Goal: Information Seeking & Learning: Check status

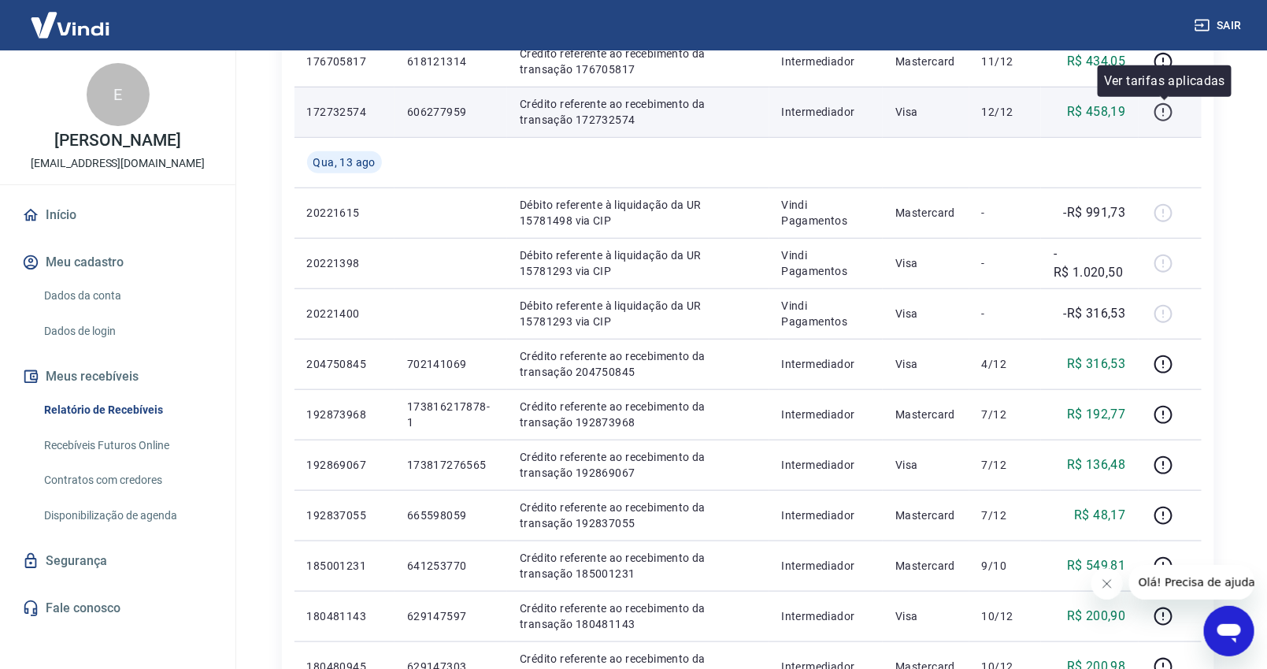
click at [1163, 109] on icon "button" at bounding box center [1164, 112] width 20 height 20
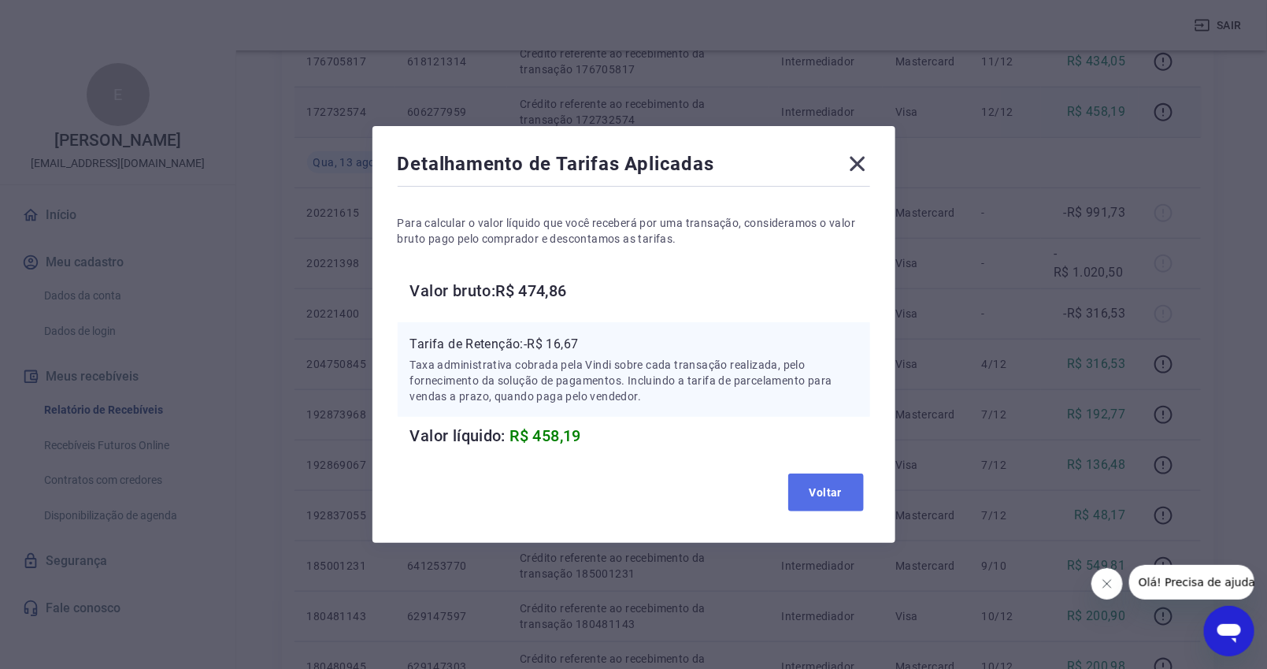
click at [829, 490] on button "Voltar" at bounding box center [826, 492] width 76 height 38
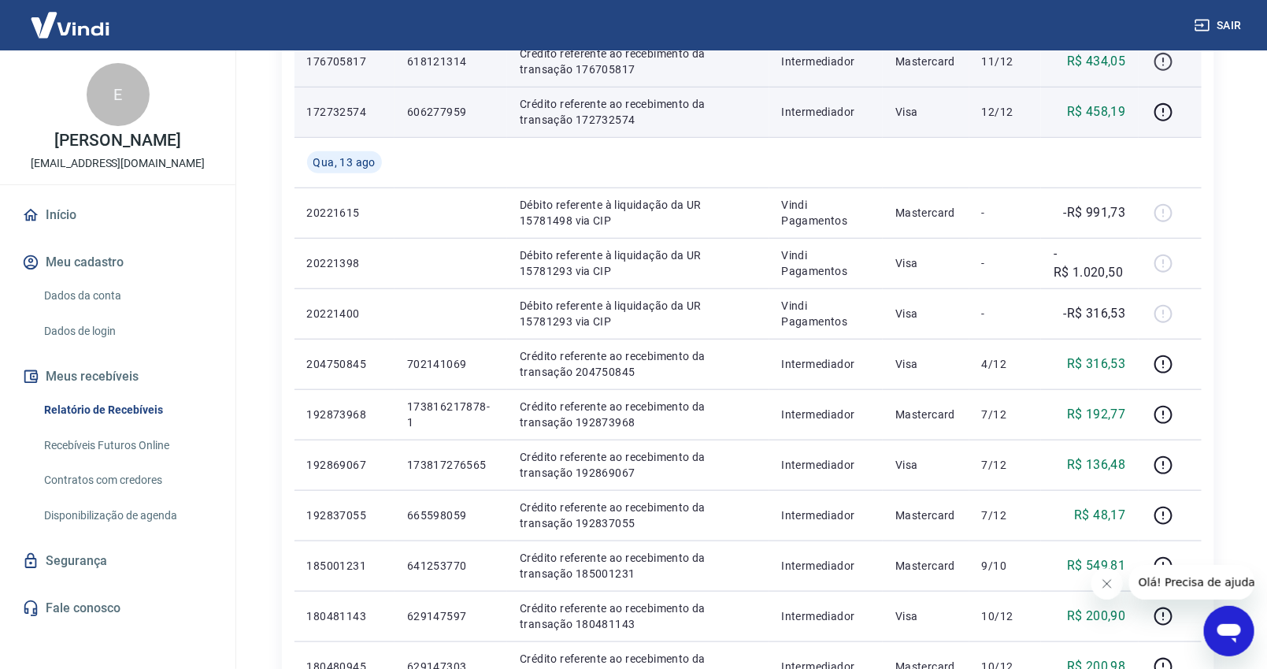
click at [1160, 61] on icon "button" at bounding box center [1164, 62] width 20 height 20
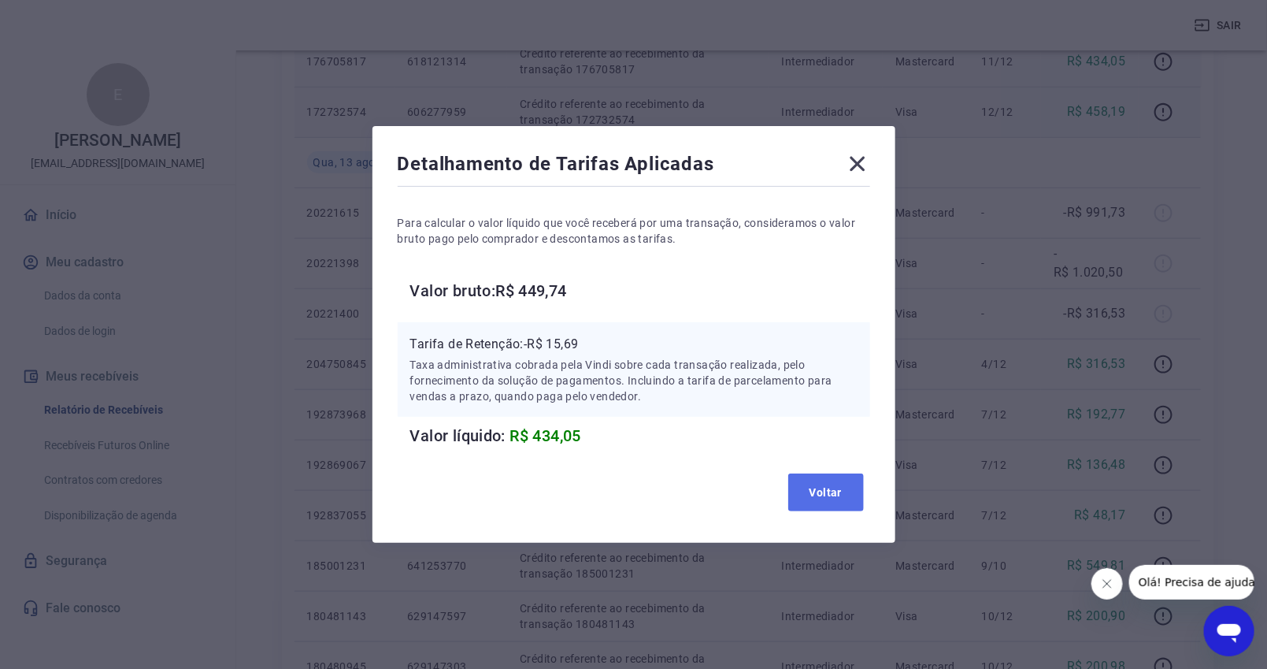
click at [833, 488] on button "Voltar" at bounding box center [826, 492] width 76 height 38
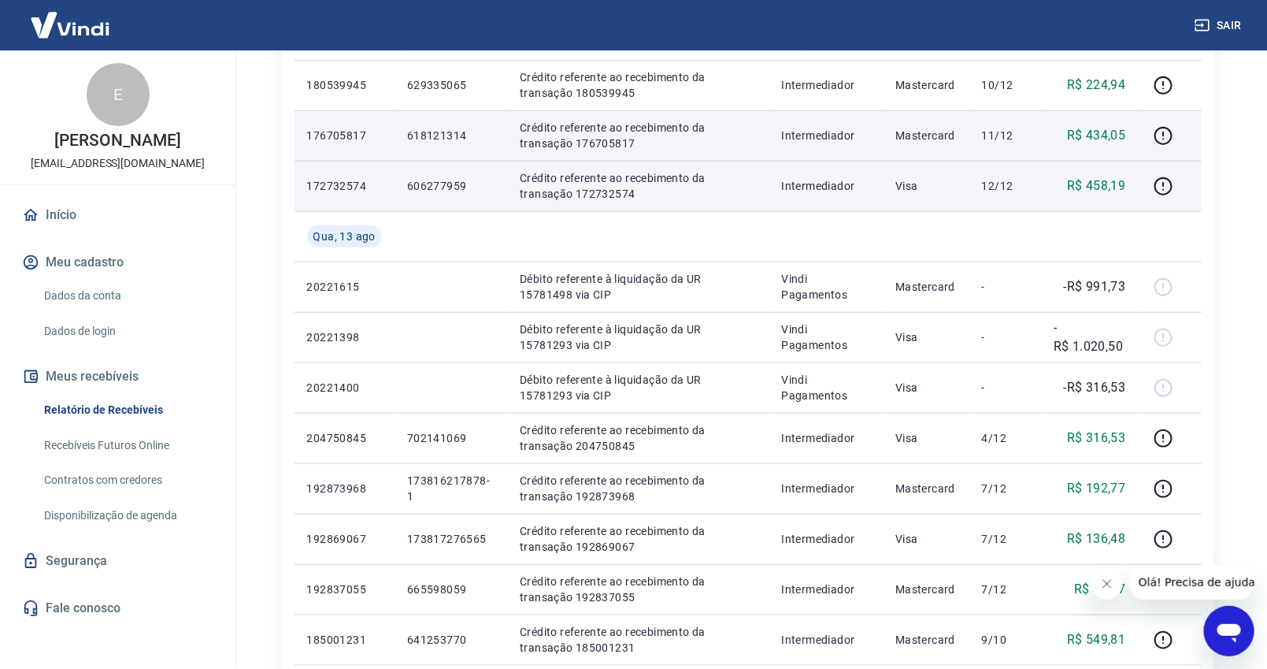
scroll to position [350, 0]
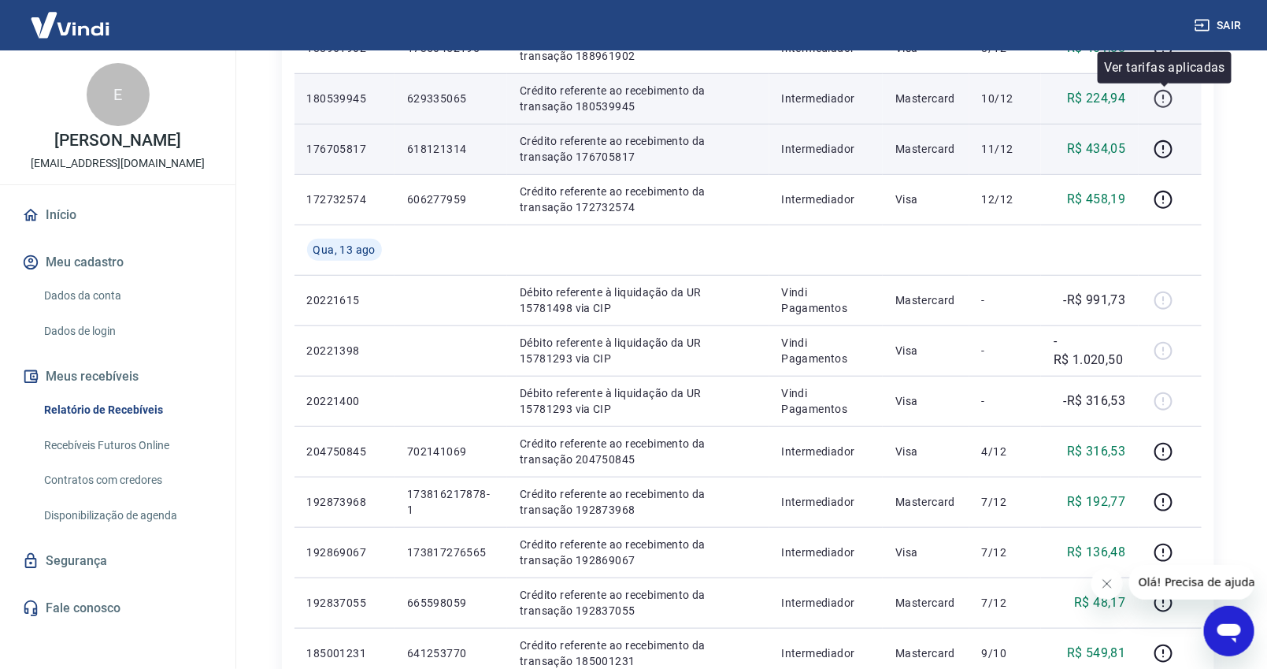
click at [1162, 95] on icon "button" at bounding box center [1164, 99] width 20 height 20
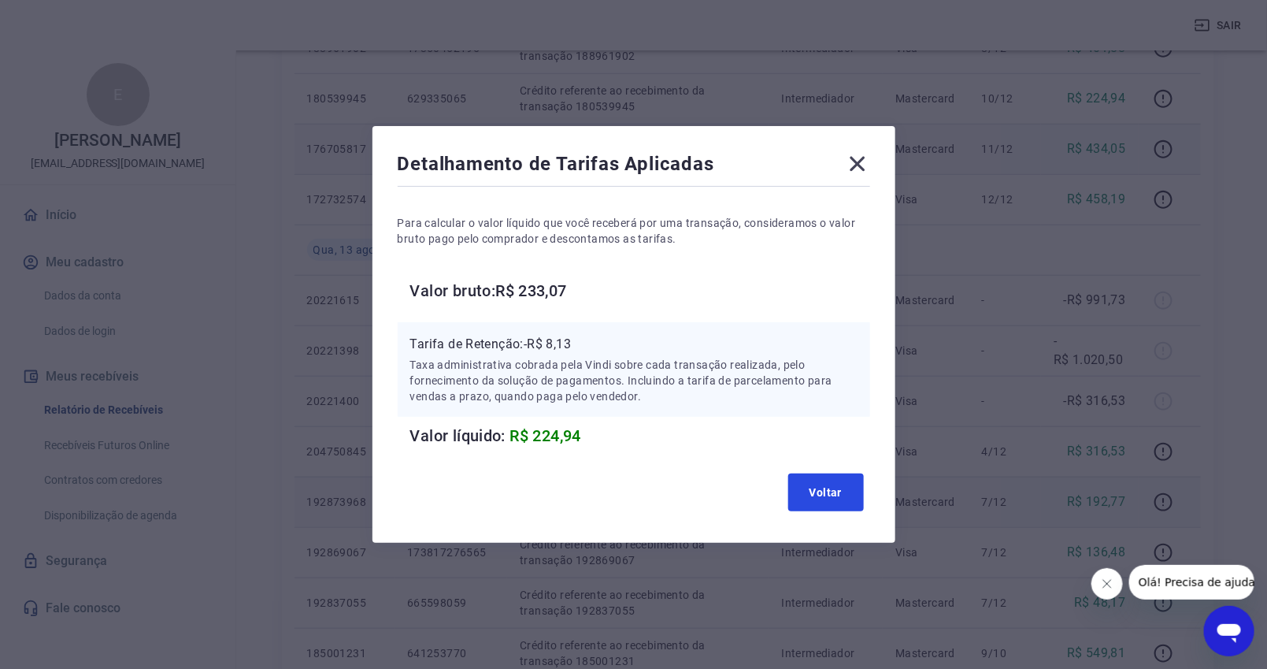
click at [850, 493] on button "Voltar" at bounding box center [826, 492] width 76 height 38
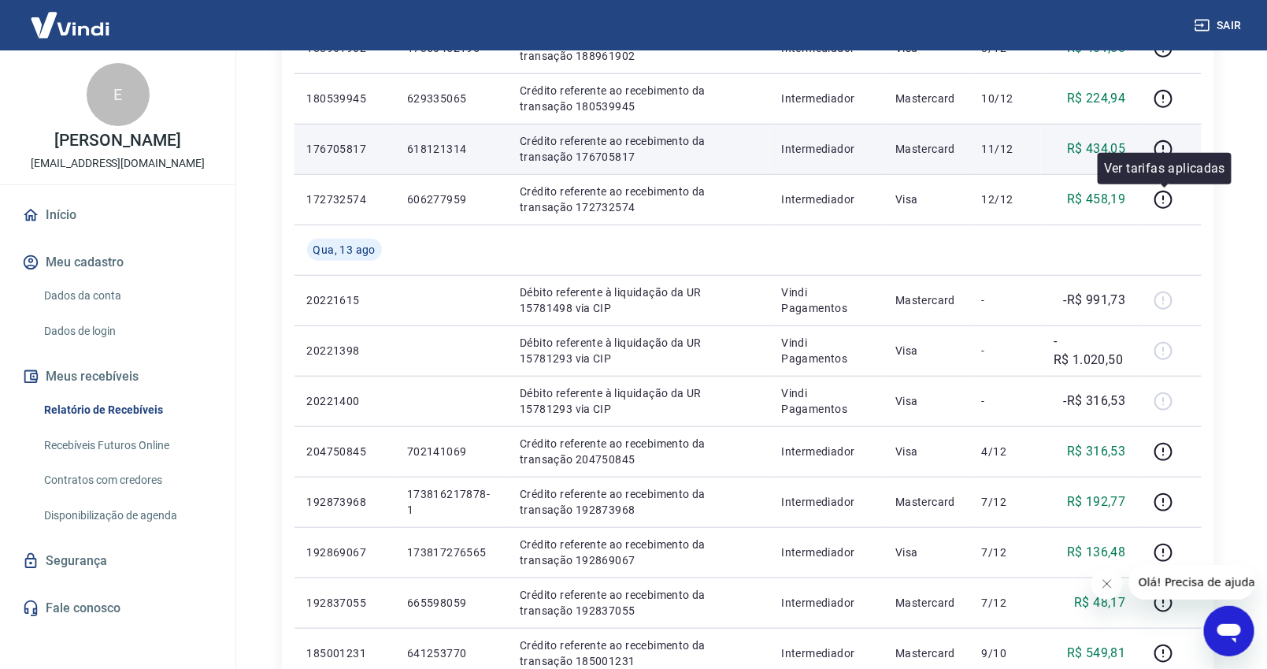
scroll to position [262, 0]
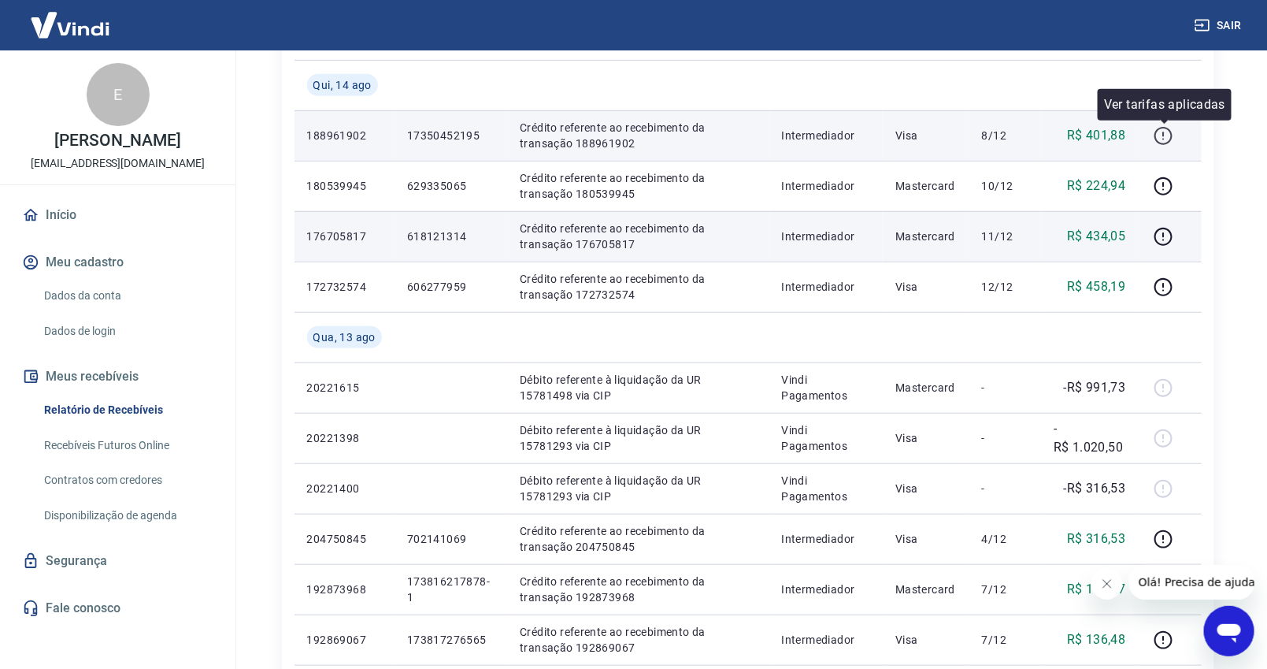
click at [1159, 129] on icon "button" at bounding box center [1164, 136] width 18 height 18
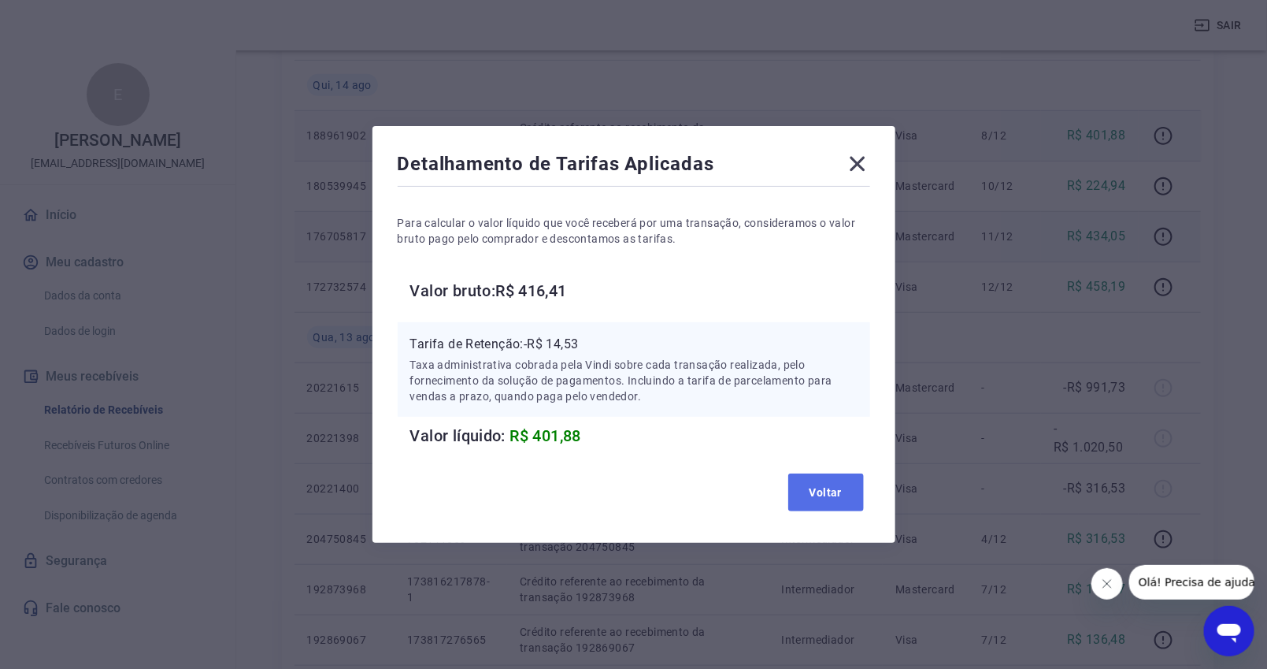
click at [853, 501] on button "Voltar" at bounding box center [826, 492] width 76 height 38
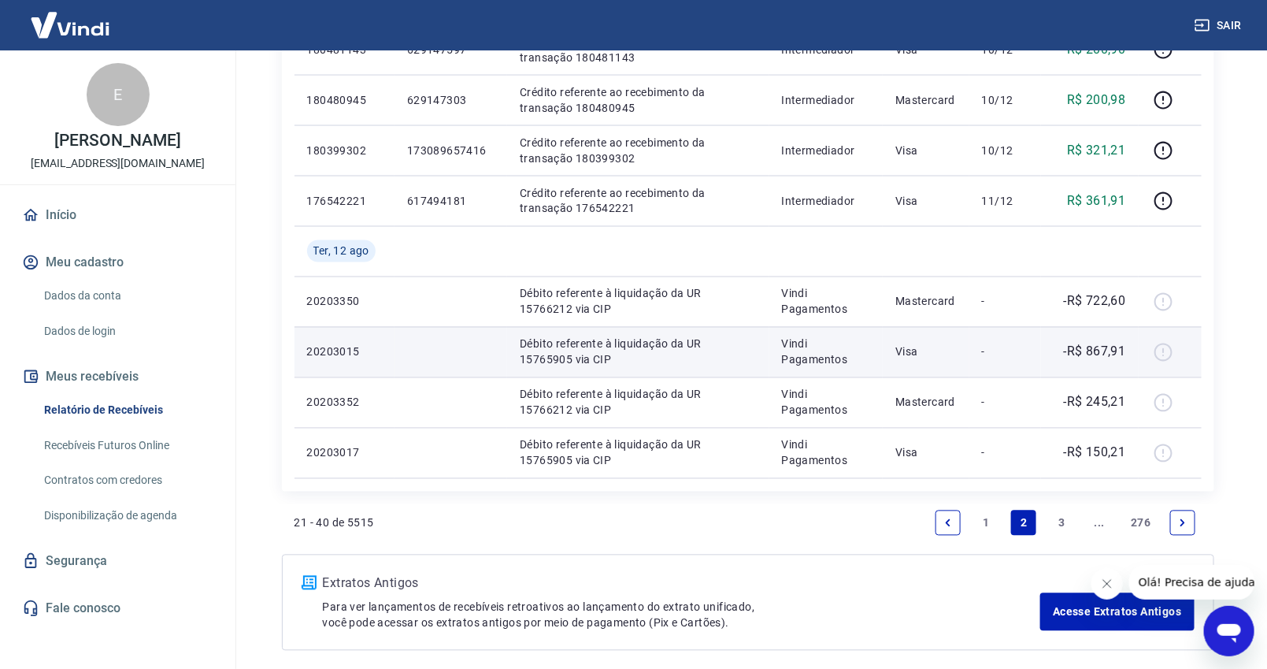
scroll to position [1070, 0]
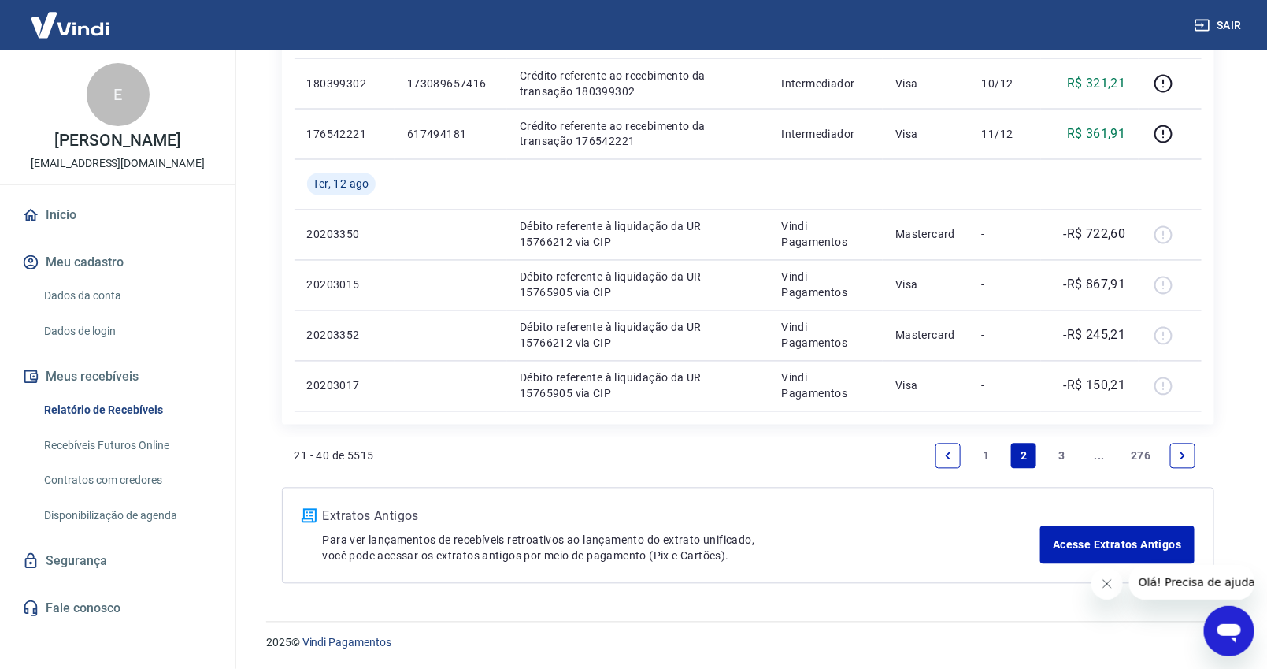
click at [986, 453] on link "1" at bounding box center [986, 455] width 25 height 25
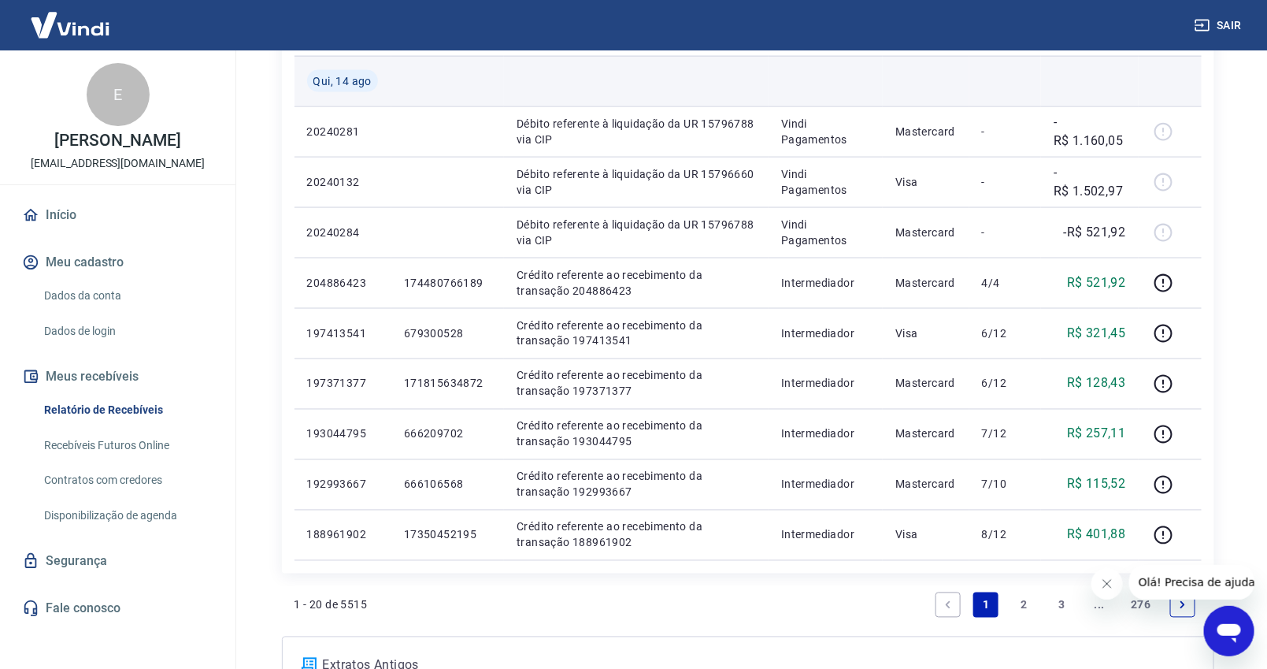
scroll to position [1020, 0]
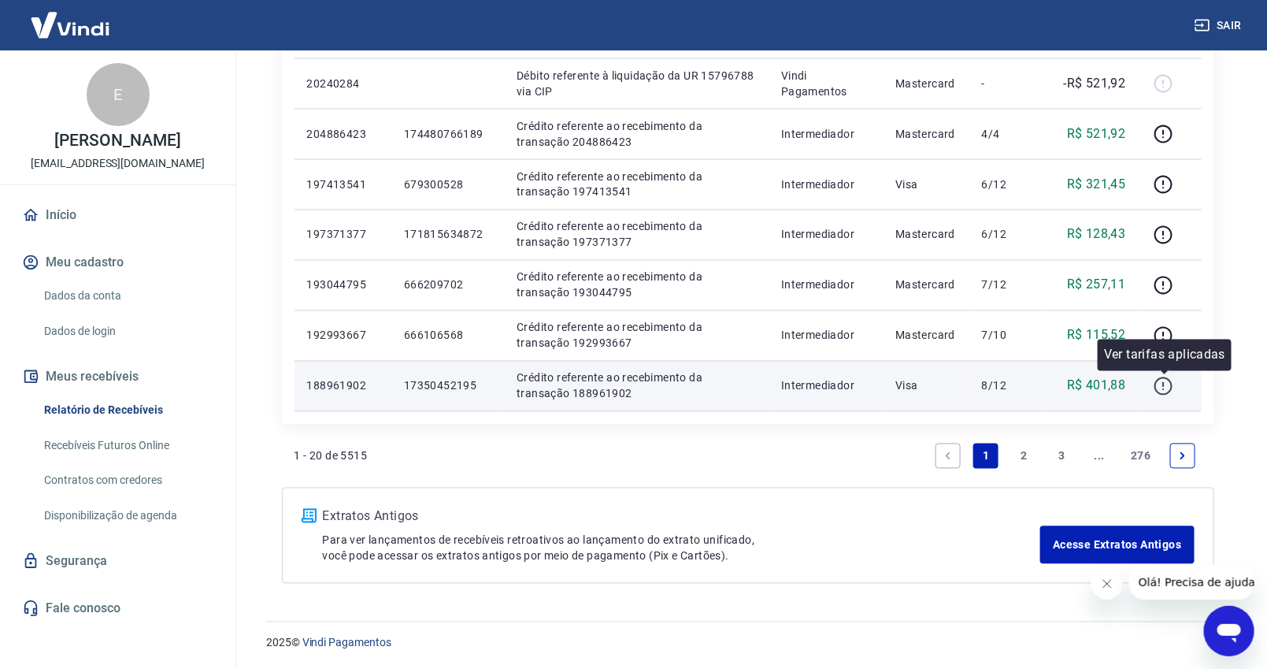
click at [1175, 384] on button "button" at bounding box center [1164, 385] width 25 height 25
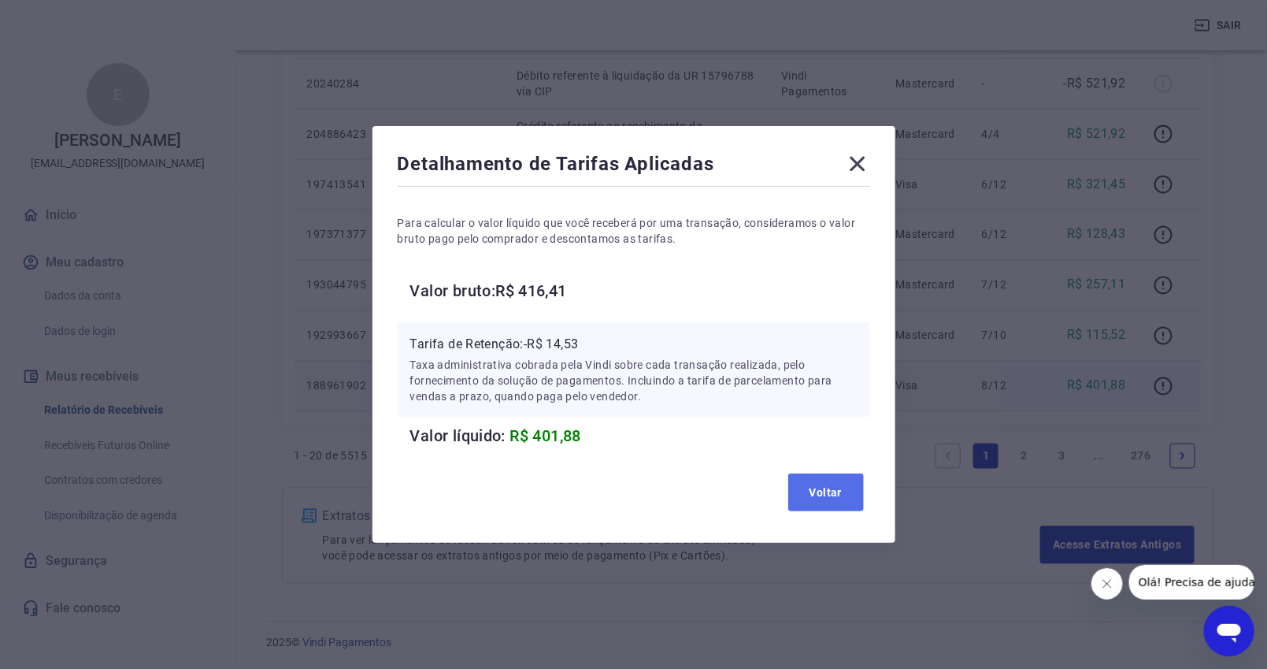
click at [854, 489] on button "Voltar" at bounding box center [826, 492] width 76 height 38
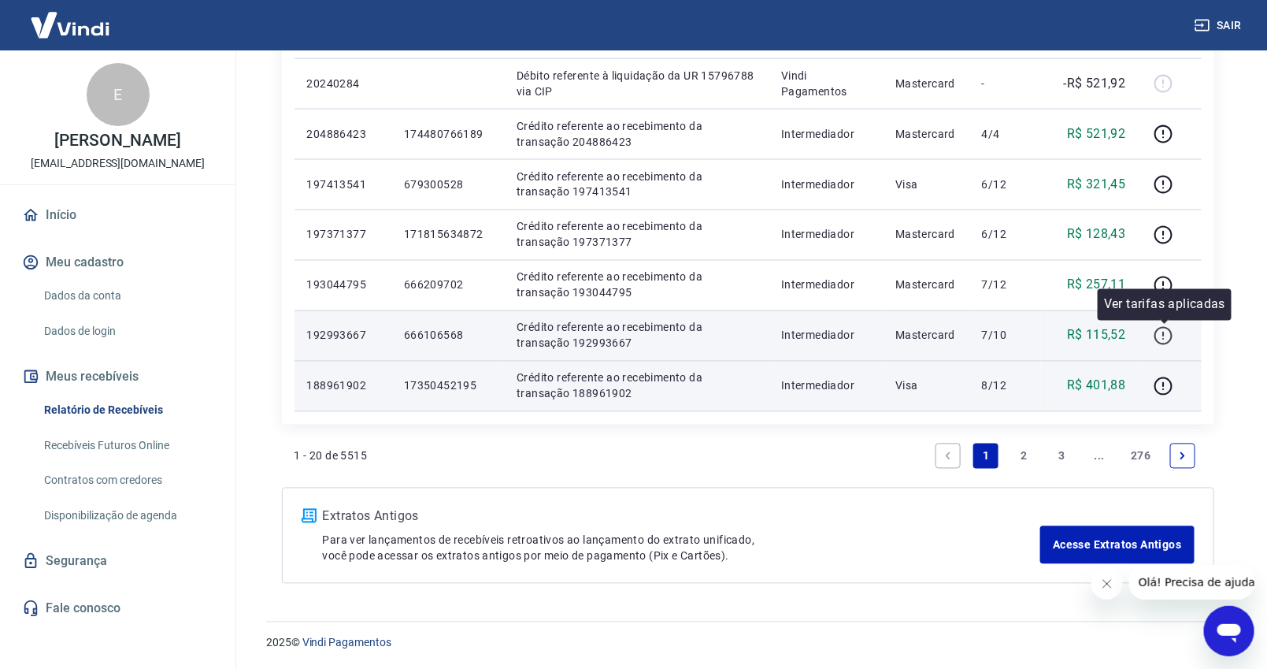
click at [1166, 328] on icon "button" at bounding box center [1164, 336] width 18 height 18
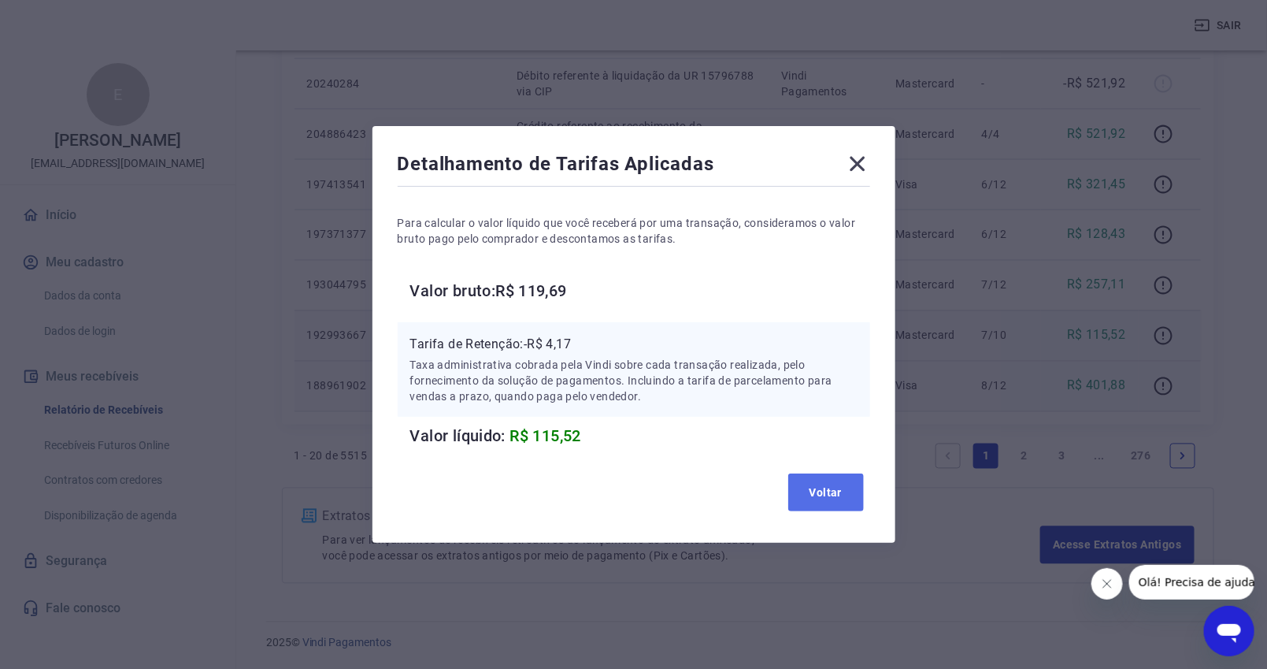
click at [833, 494] on button "Voltar" at bounding box center [826, 492] width 76 height 38
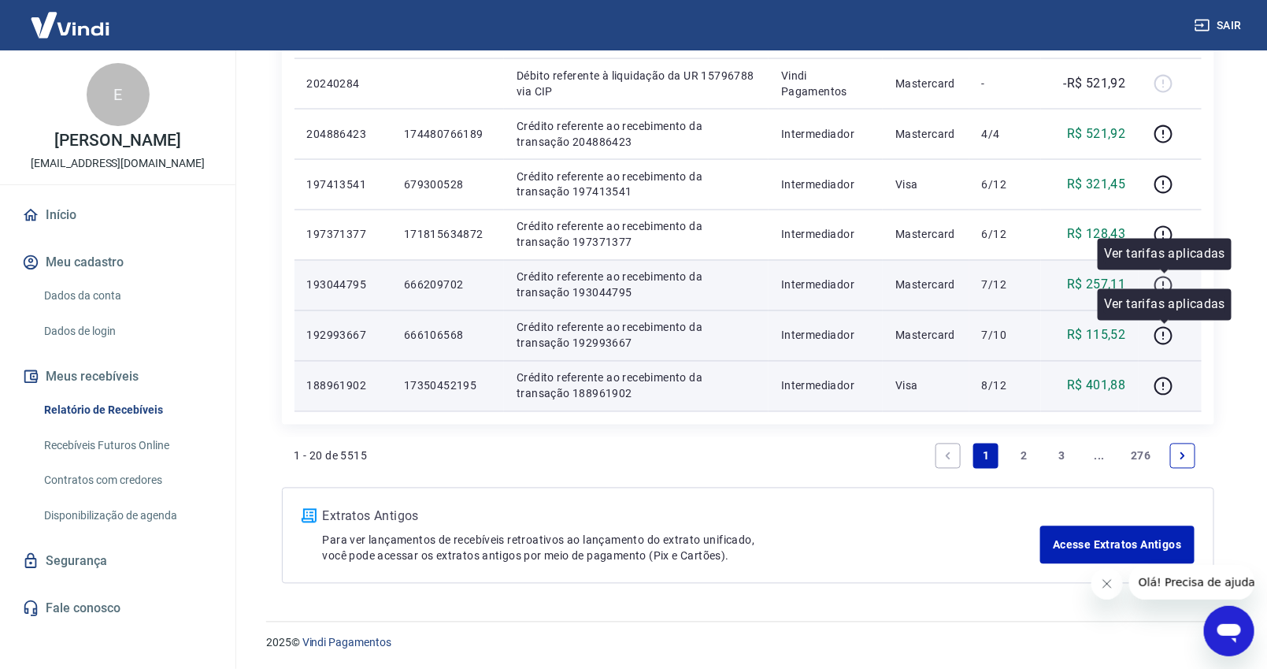
click at [1169, 280] on icon "button" at bounding box center [1164, 286] width 20 height 20
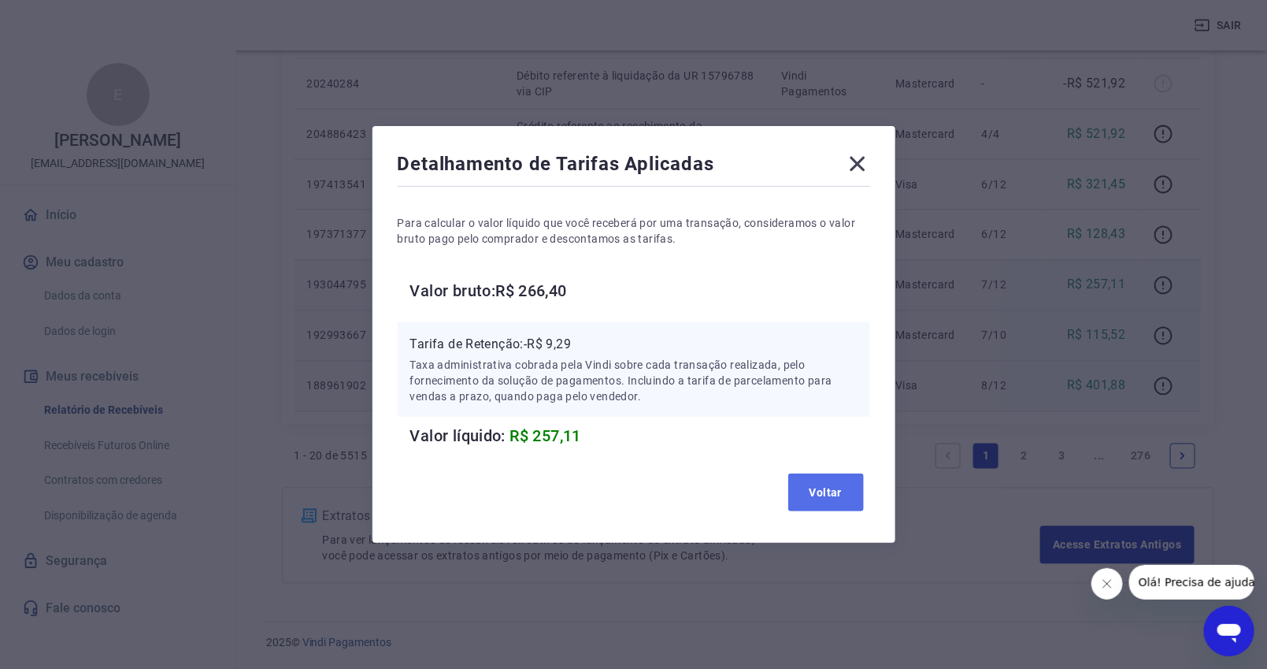
click at [839, 489] on button "Voltar" at bounding box center [826, 492] width 76 height 38
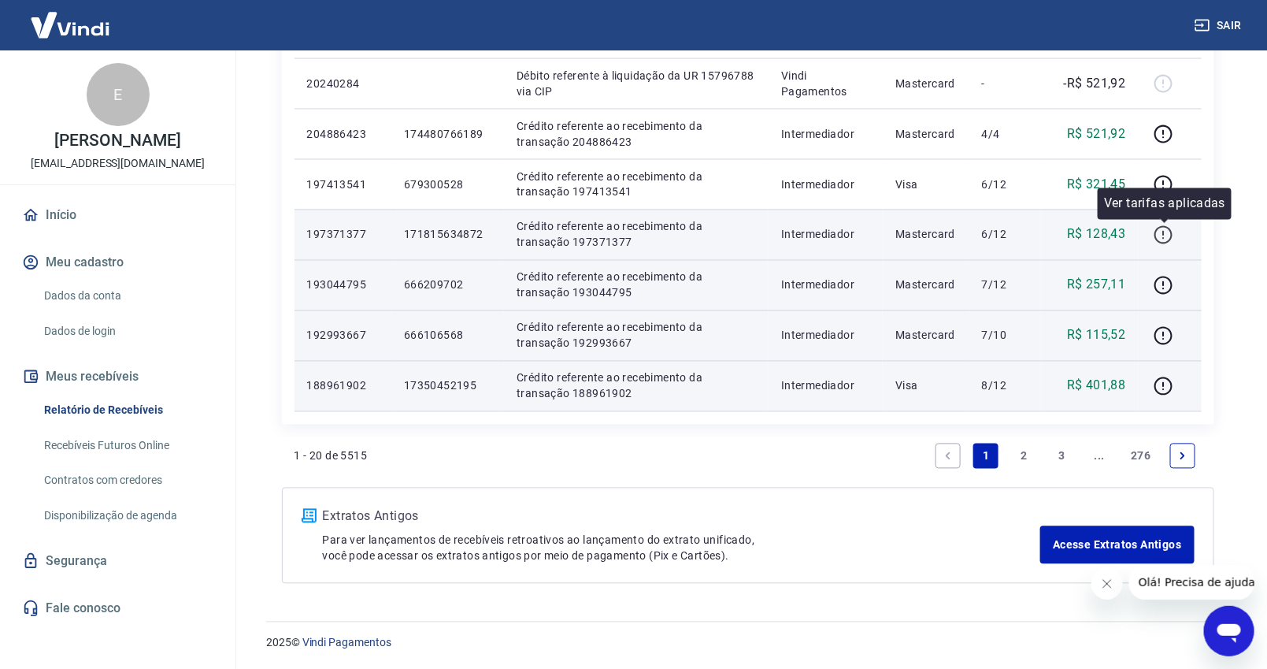
click at [1162, 235] on icon "button" at bounding box center [1164, 235] width 20 height 20
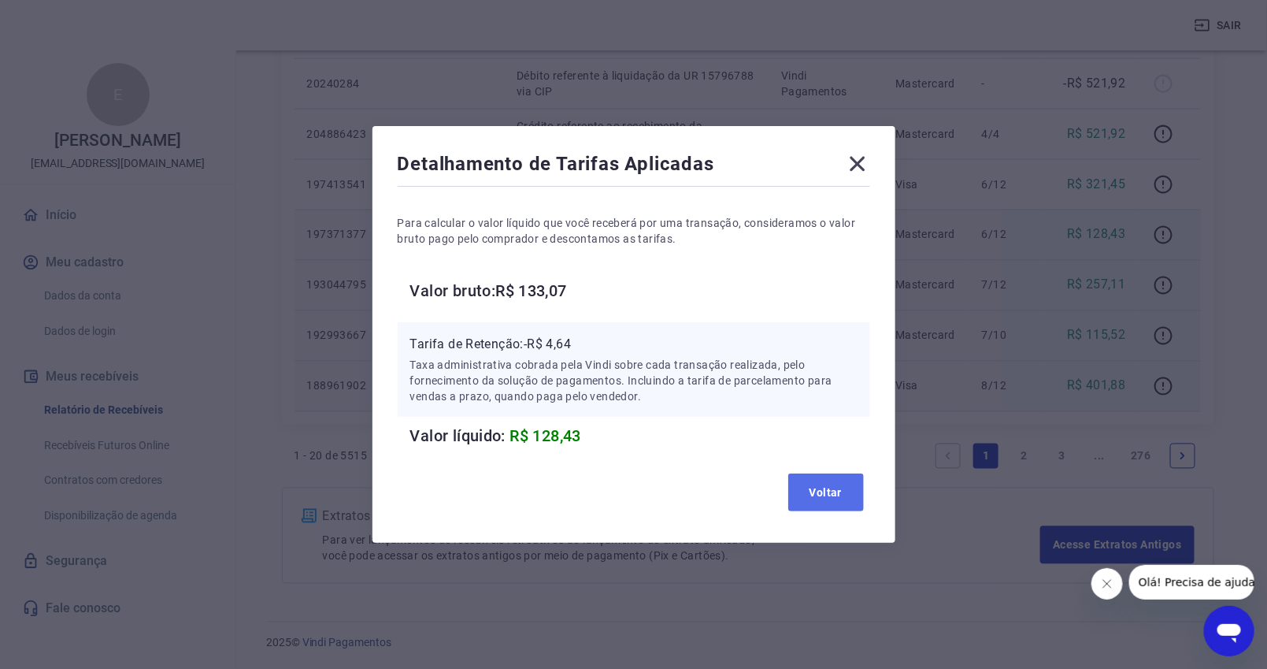
click at [818, 498] on button "Voltar" at bounding box center [826, 492] width 76 height 38
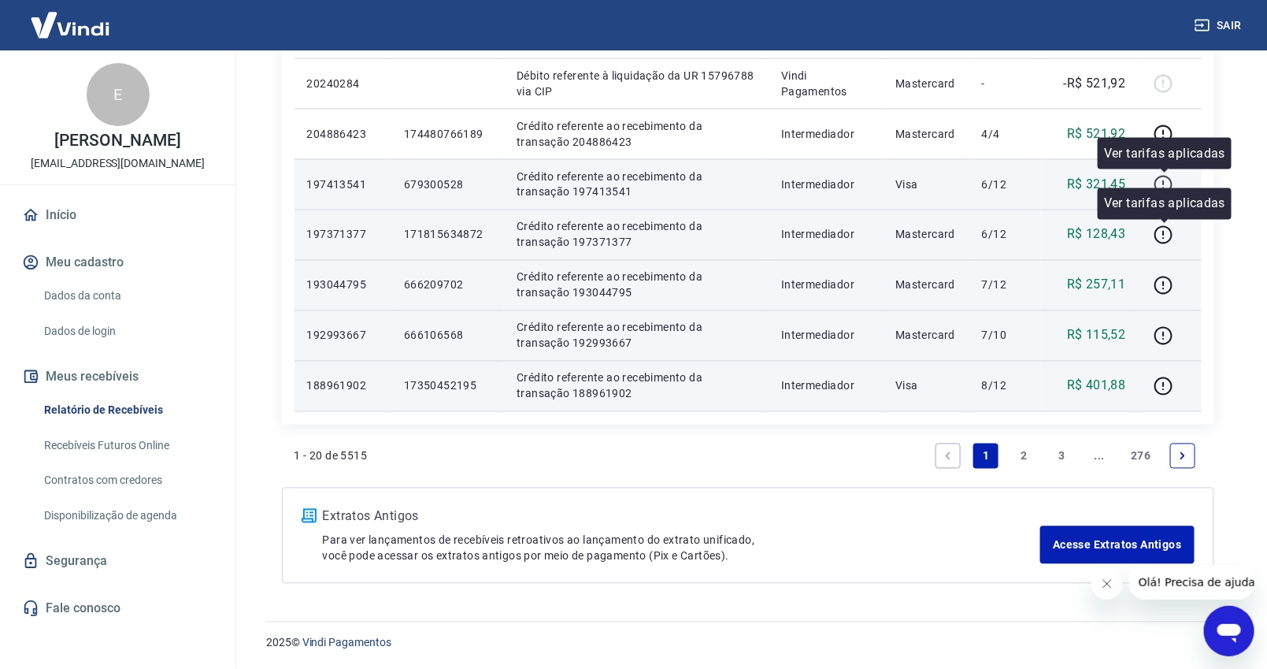
click at [1166, 177] on icon "button" at bounding box center [1164, 185] width 20 height 20
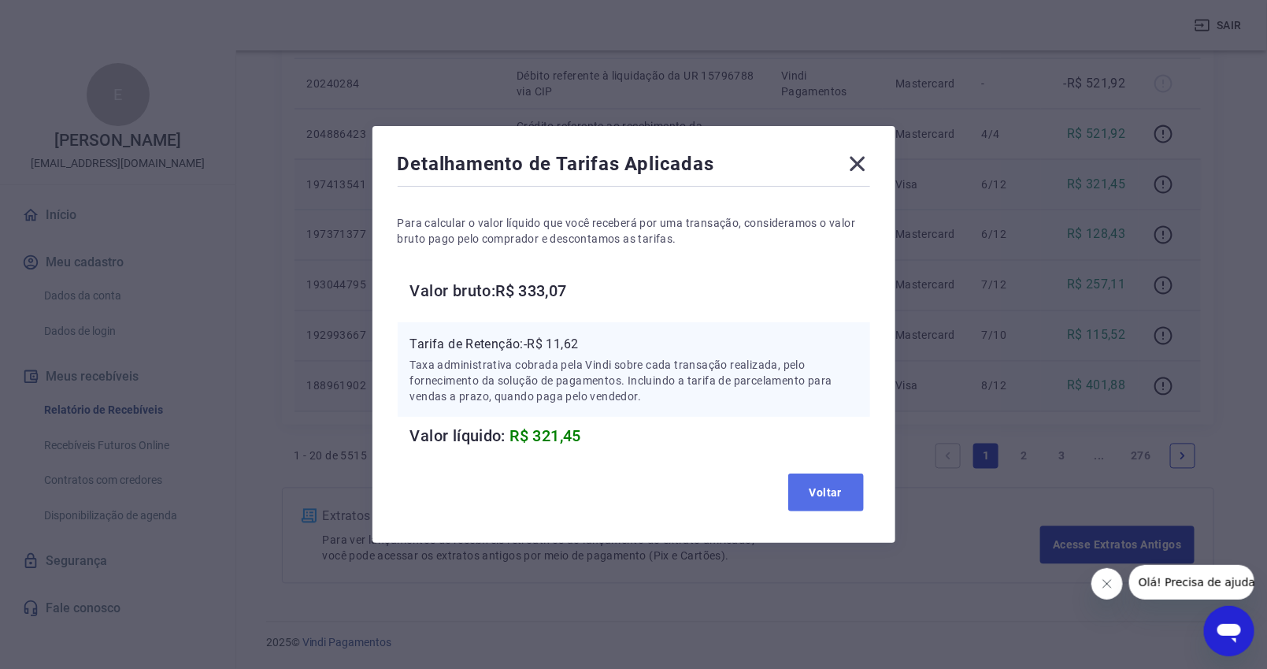
click at [831, 484] on button "Voltar" at bounding box center [826, 492] width 76 height 38
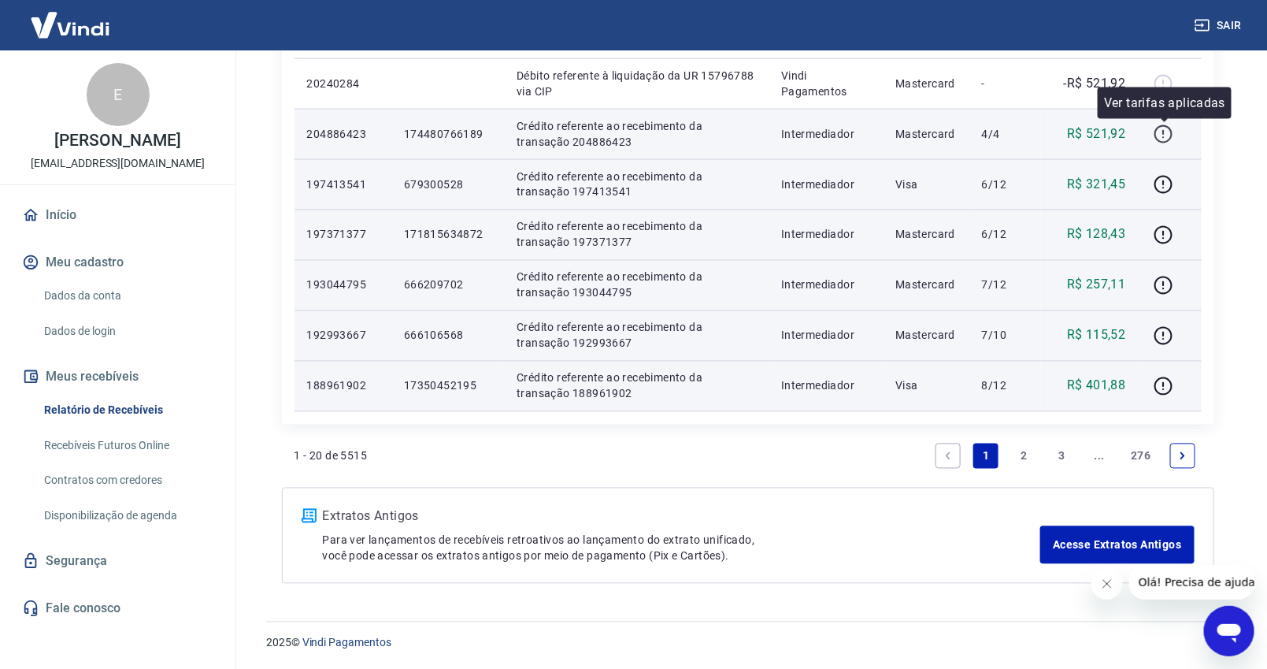
click at [1165, 130] on icon "button" at bounding box center [1164, 132] width 2 height 5
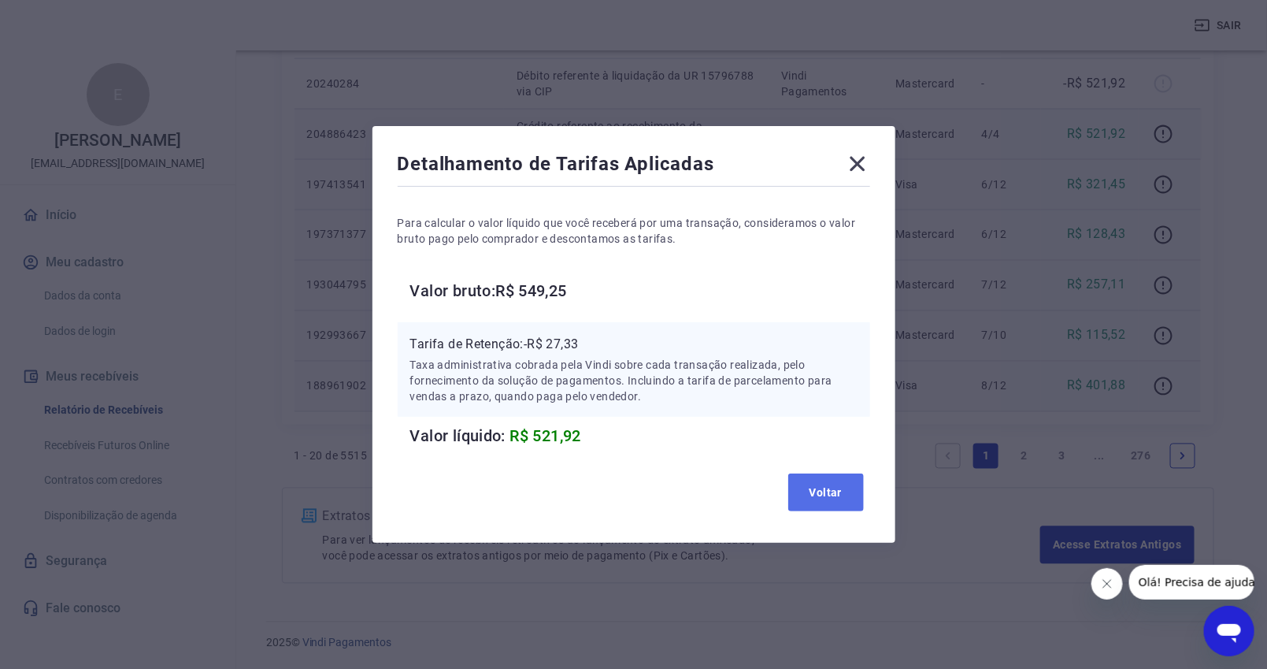
click at [823, 489] on button "Voltar" at bounding box center [826, 492] width 76 height 38
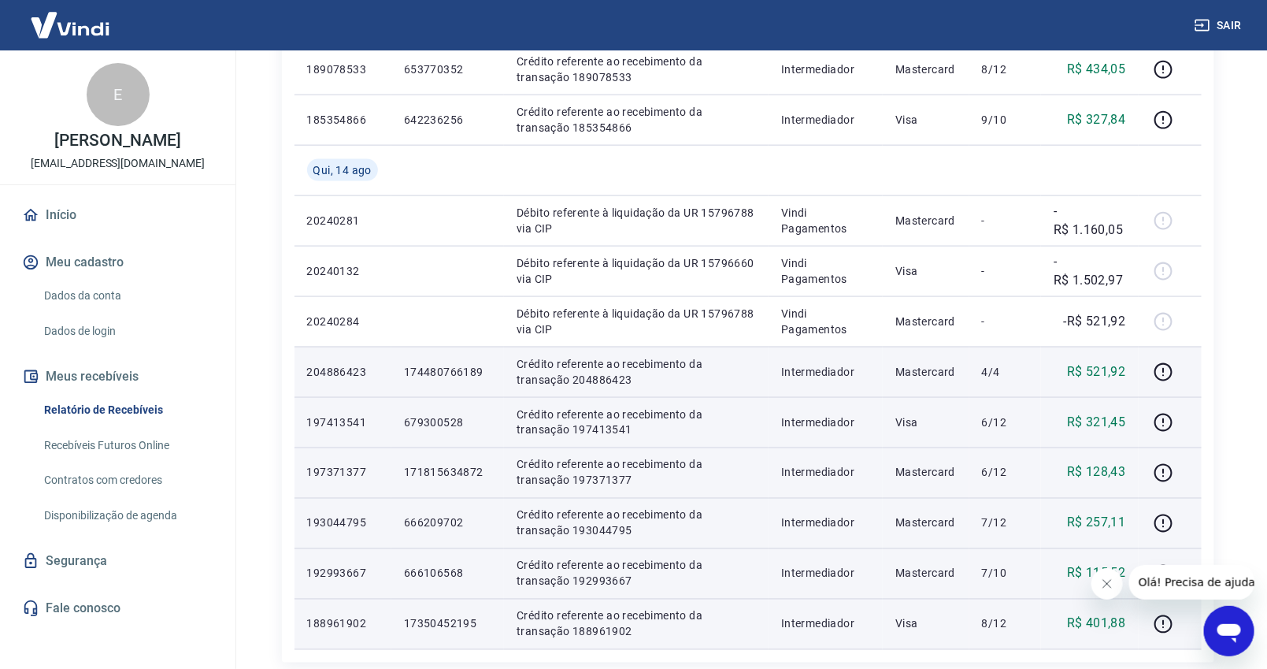
scroll to position [757, 0]
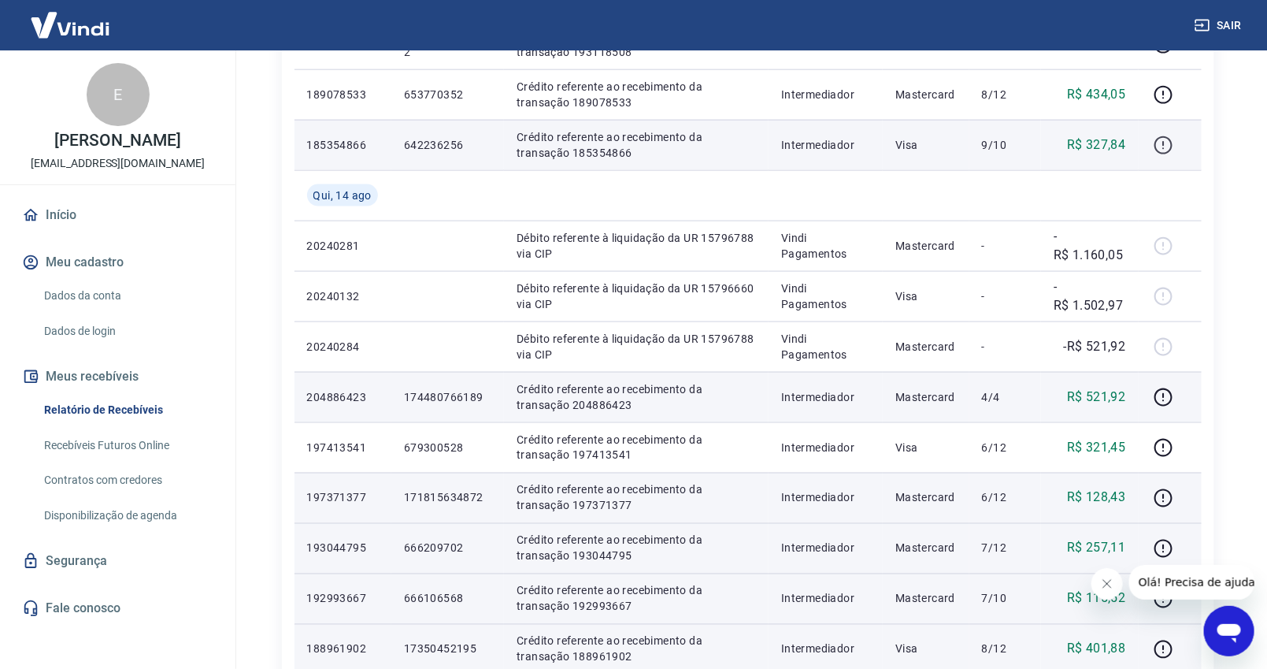
click at [1164, 149] on icon "button" at bounding box center [1164, 145] width 20 height 20
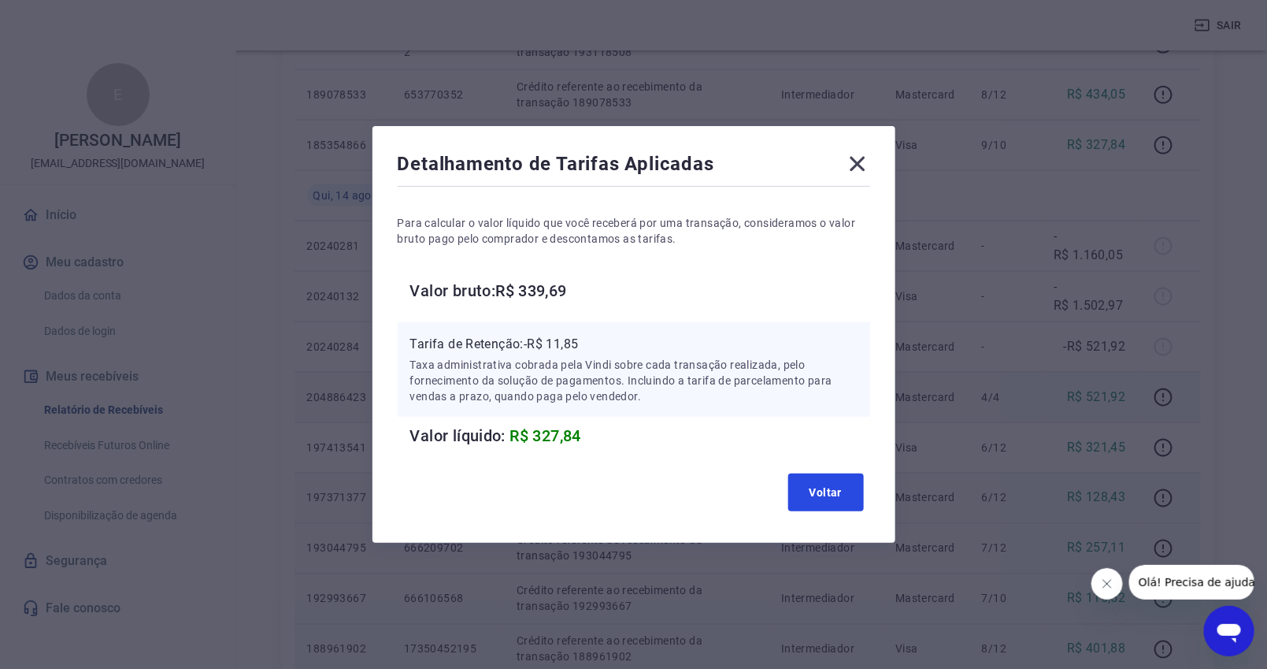
click at [838, 492] on button "Voltar" at bounding box center [826, 492] width 76 height 38
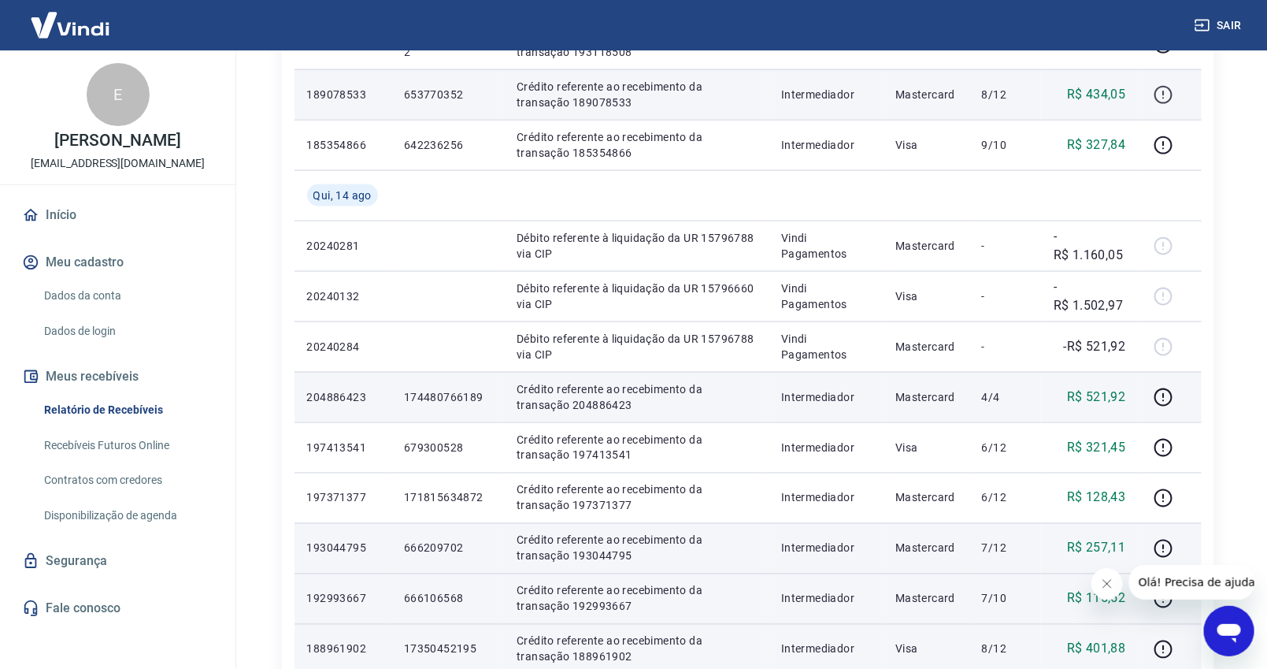
click at [1165, 92] on icon "button" at bounding box center [1164, 93] width 2 height 5
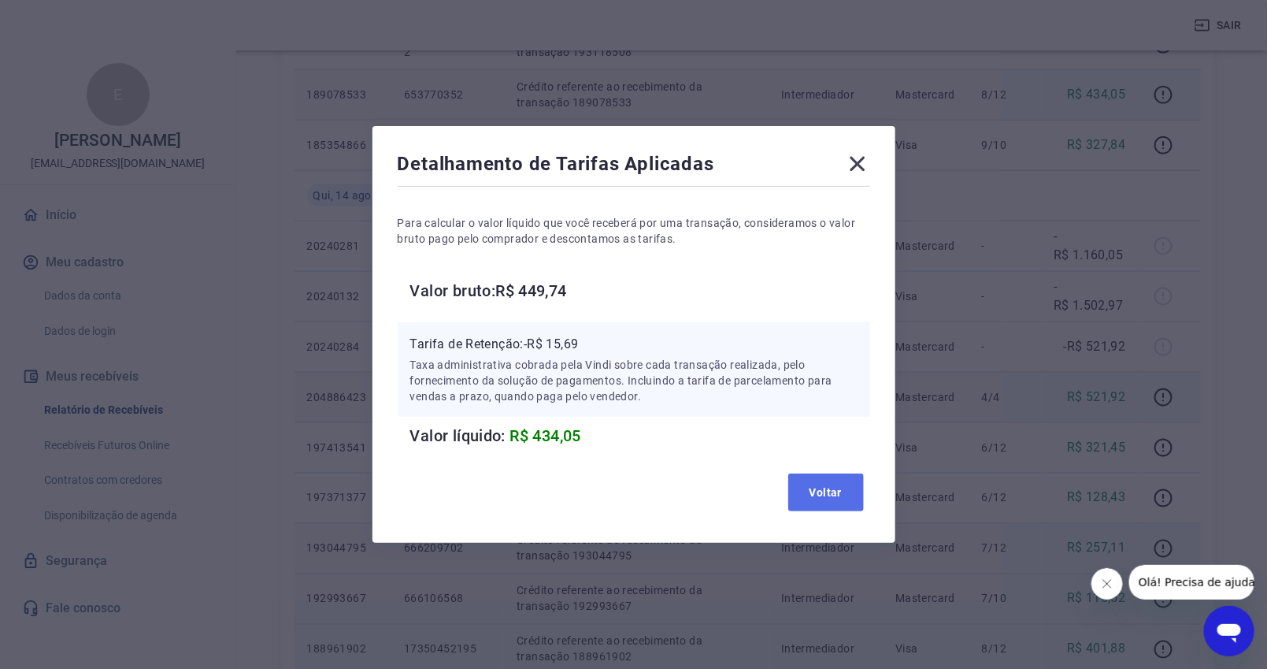
click at [832, 488] on button "Voltar" at bounding box center [826, 492] width 76 height 38
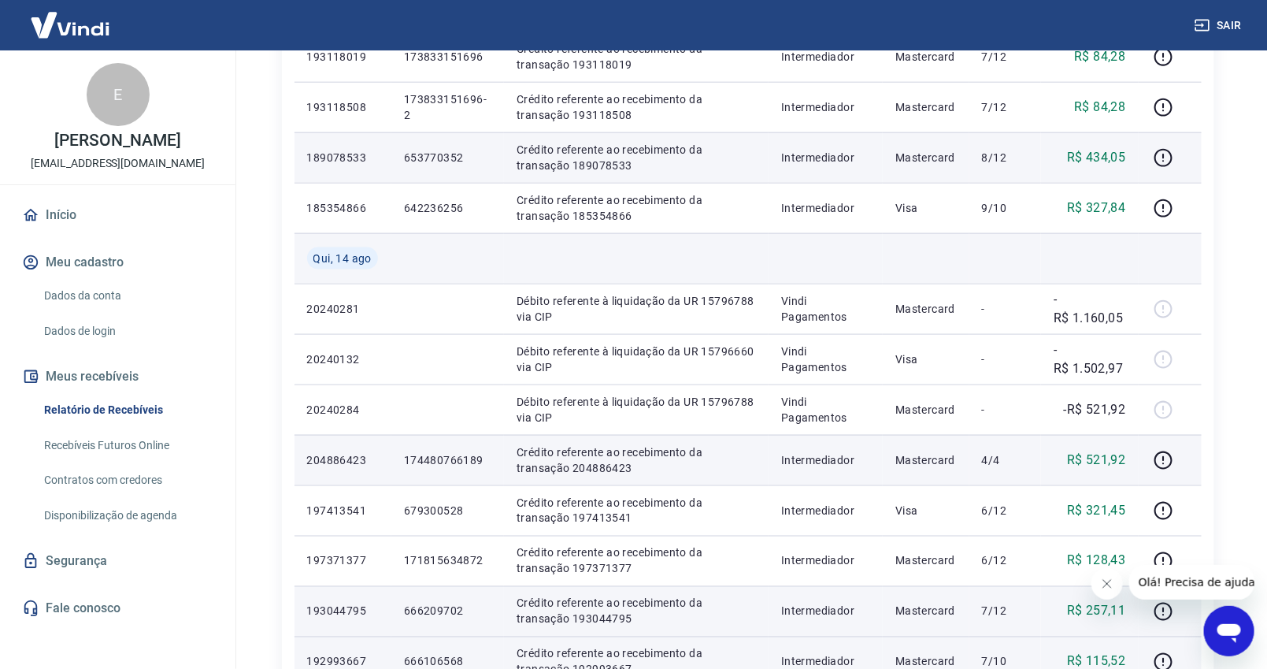
scroll to position [670, 0]
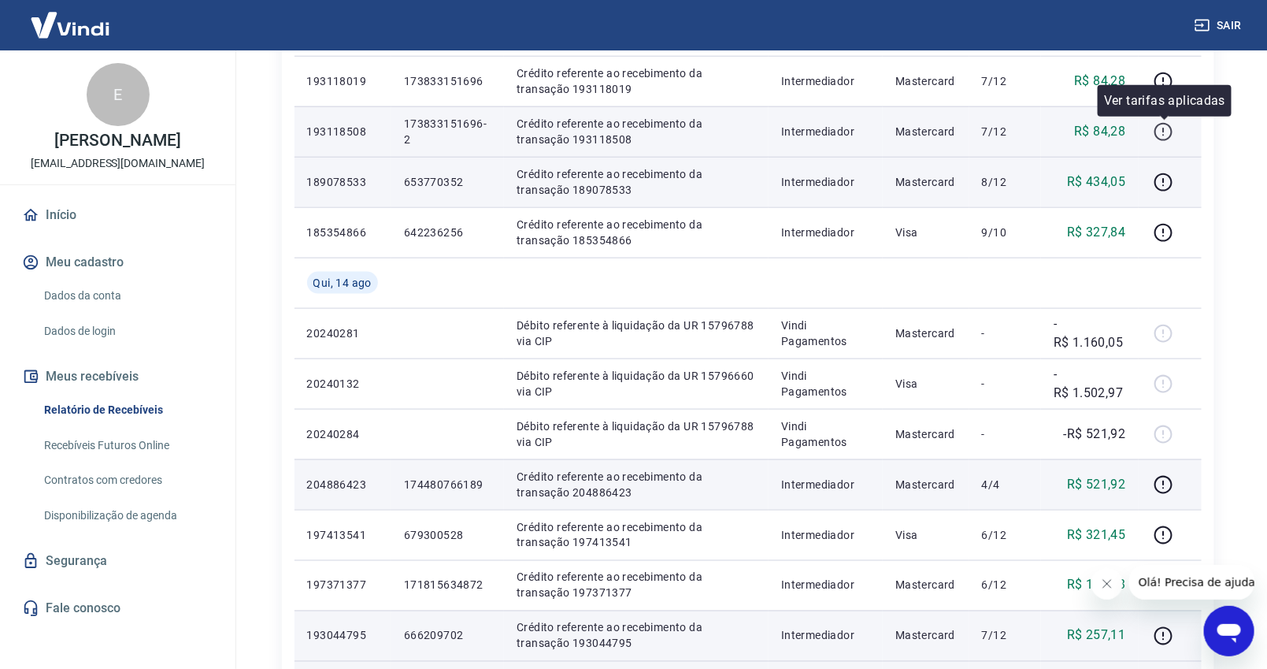
click at [1155, 133] on icon "button" at bounding box center [1164, 132] width 20 height 20
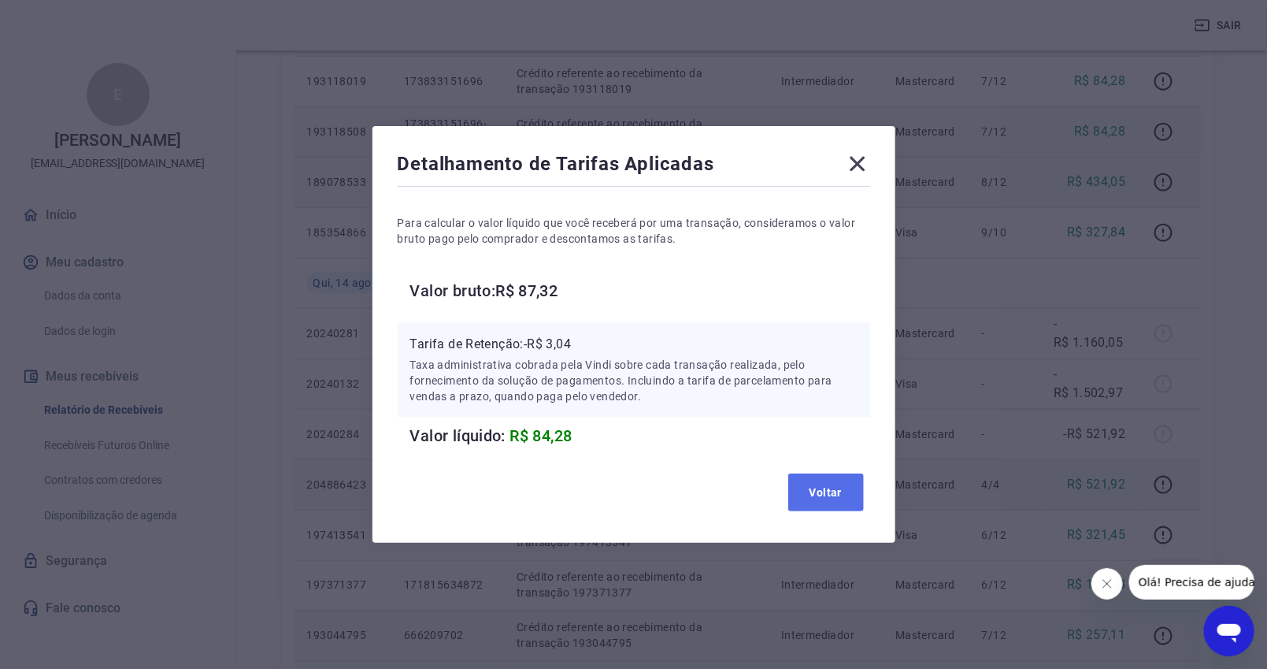
click at [822, 492] on button "Voltar" at bounding box center [826, 492] width 76 height 38
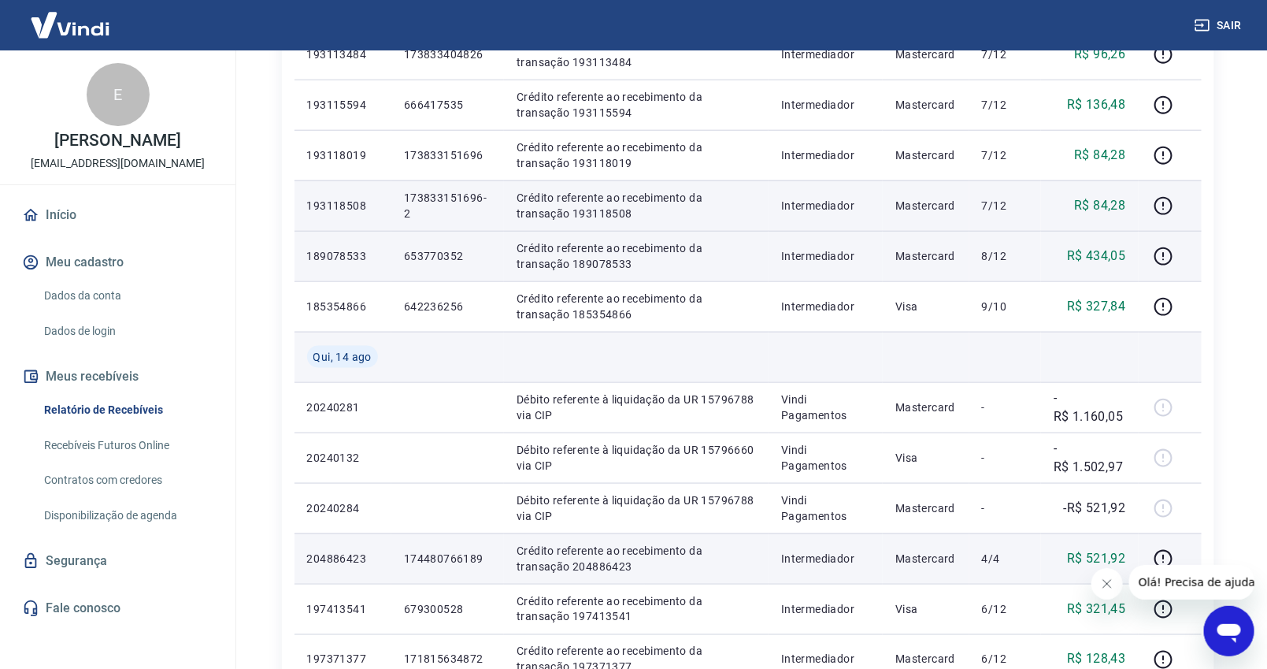
scroll to position [582, 0]
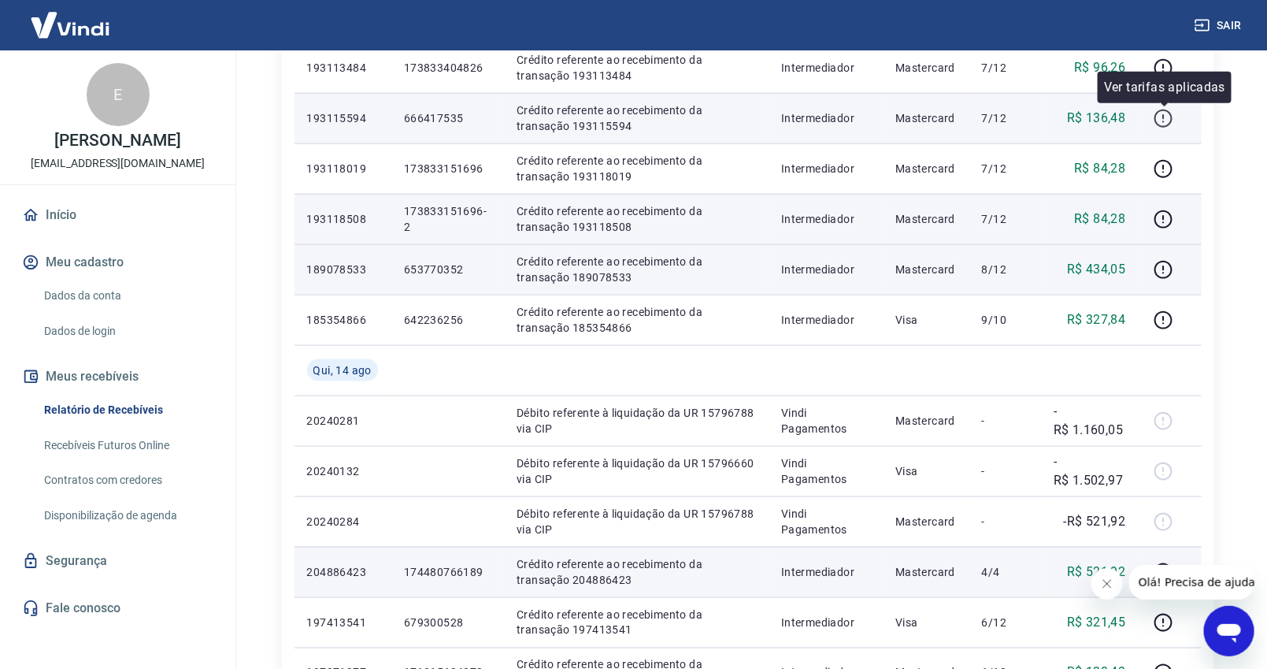
click at [1163, 114] on icon "button" at bounding box center [1164, 119] width 20 height 20
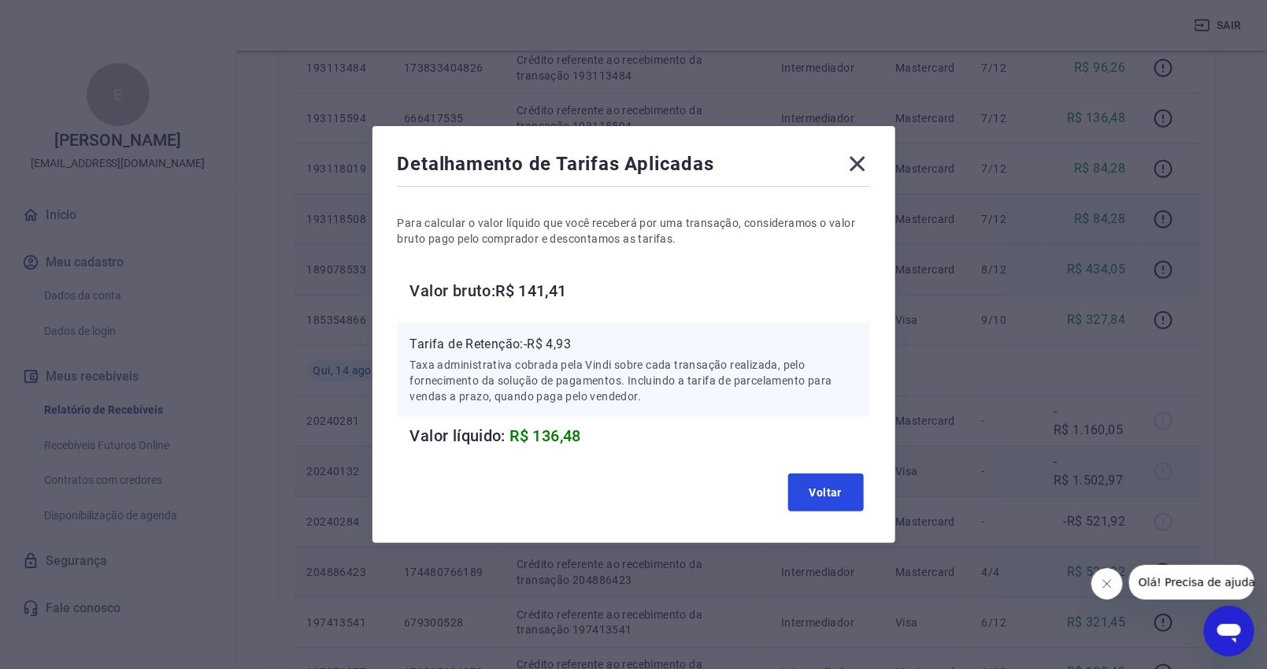
click at [809, 477] on button "Voltar" at bounding box center [826, 492] width 76 height 38
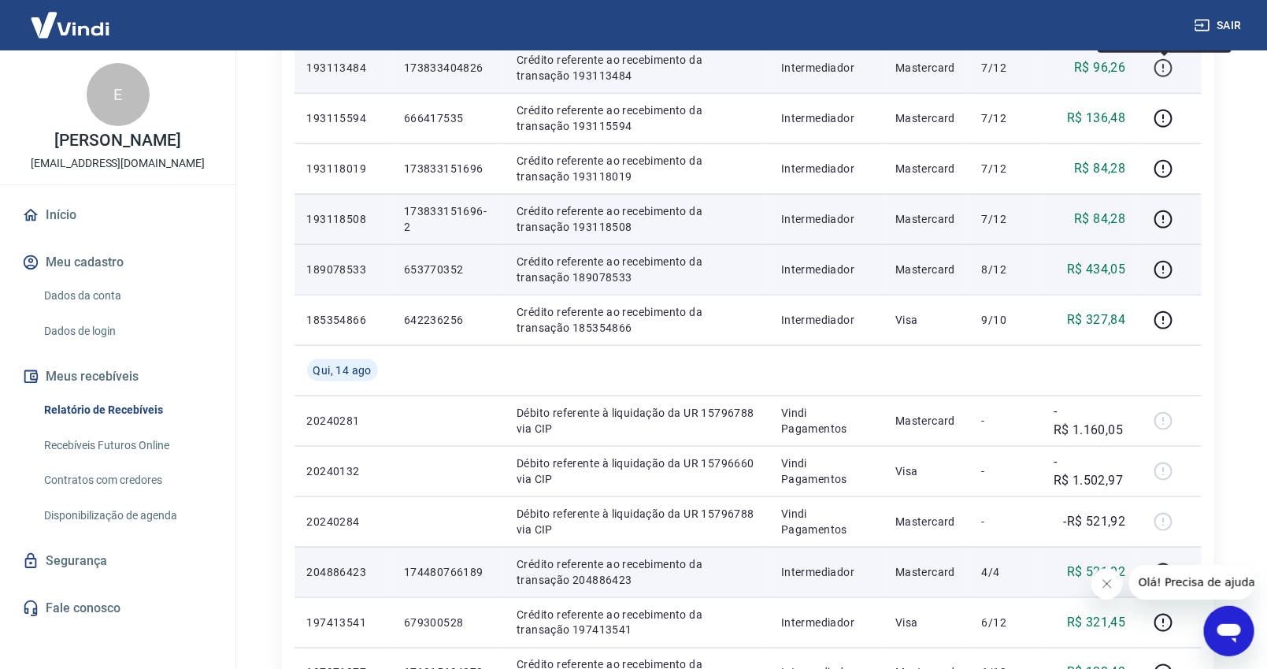
click at [1162, 65] on icon "button" at bounding box center [1164, 68] width 20 height 20
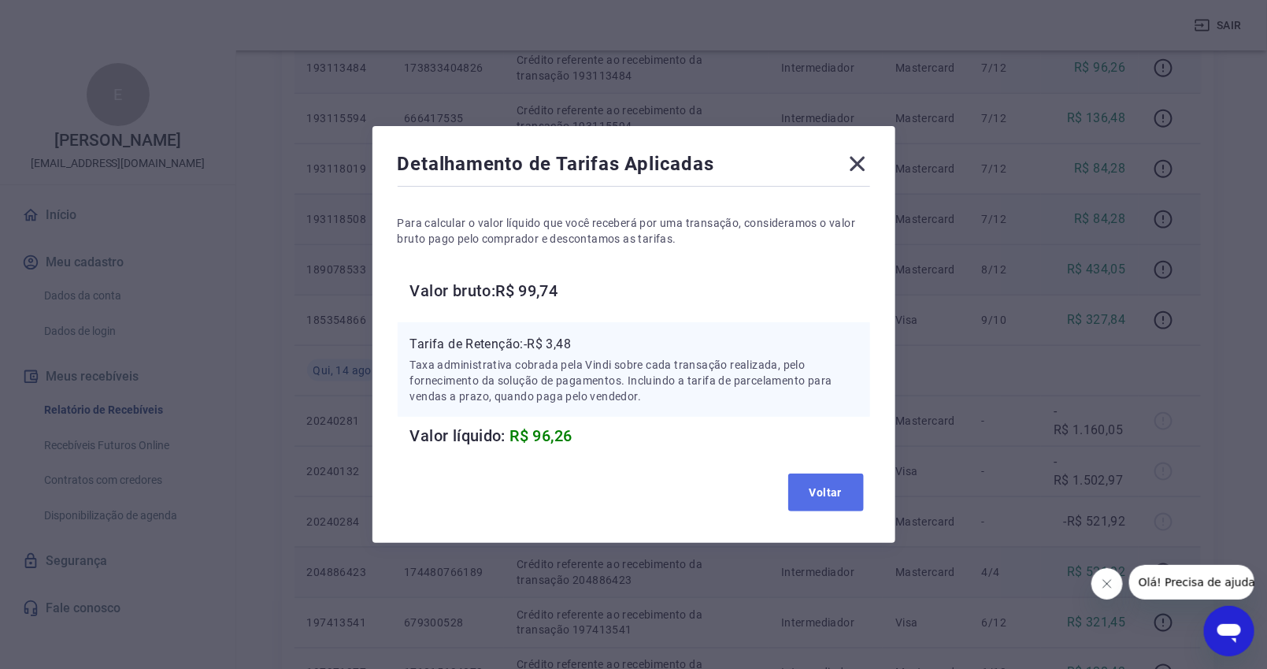
click at [838, 488] on button "Voltar" at bounding box center [826, 492] width 76 height 38
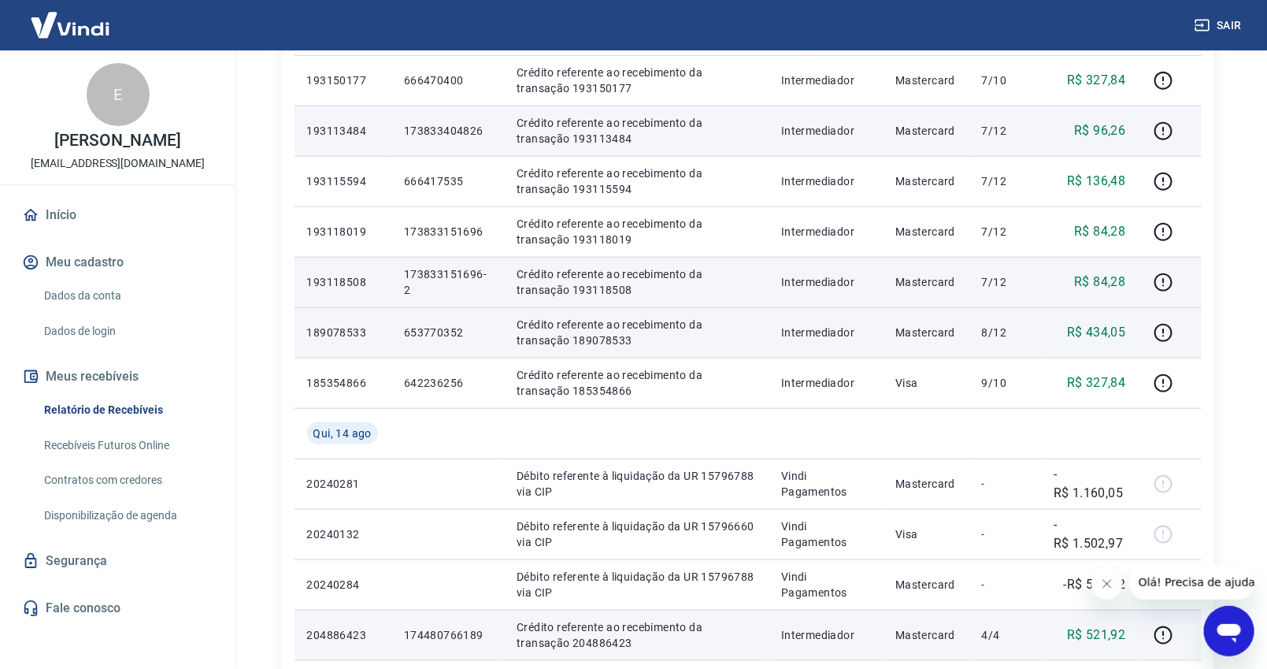
scroll to position [495, 0]
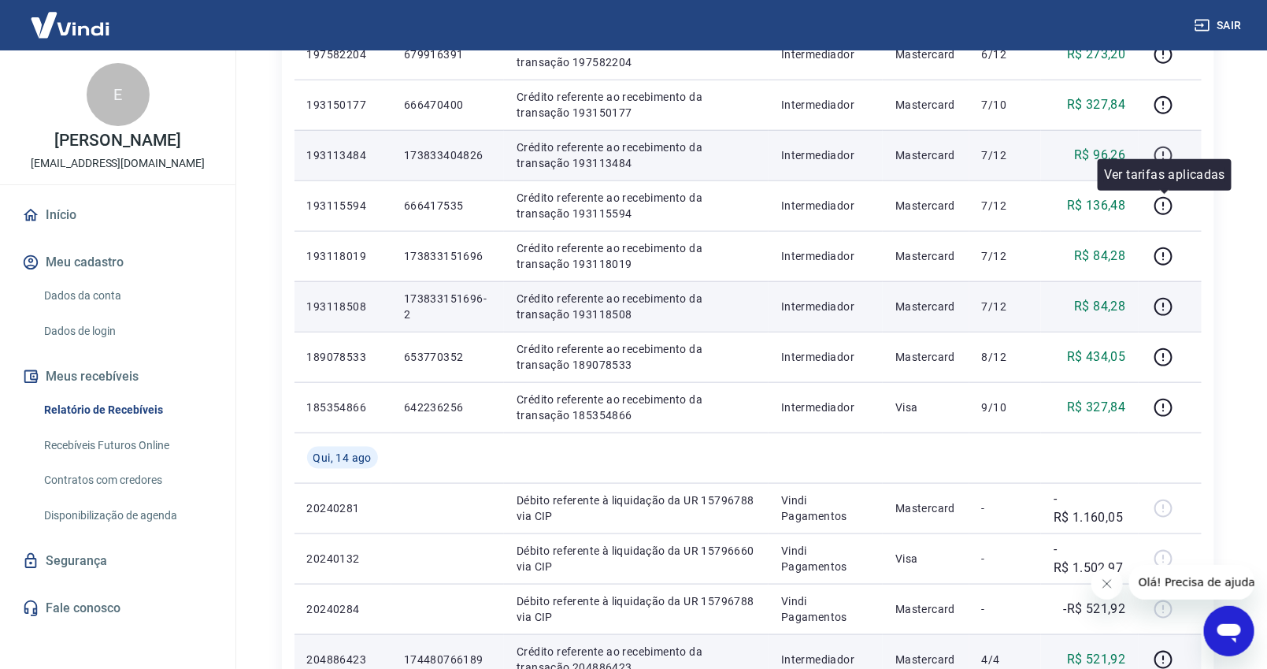
click at [1169, 149] on icon "button" at bounding box center [1164, 156] width 20 height 20
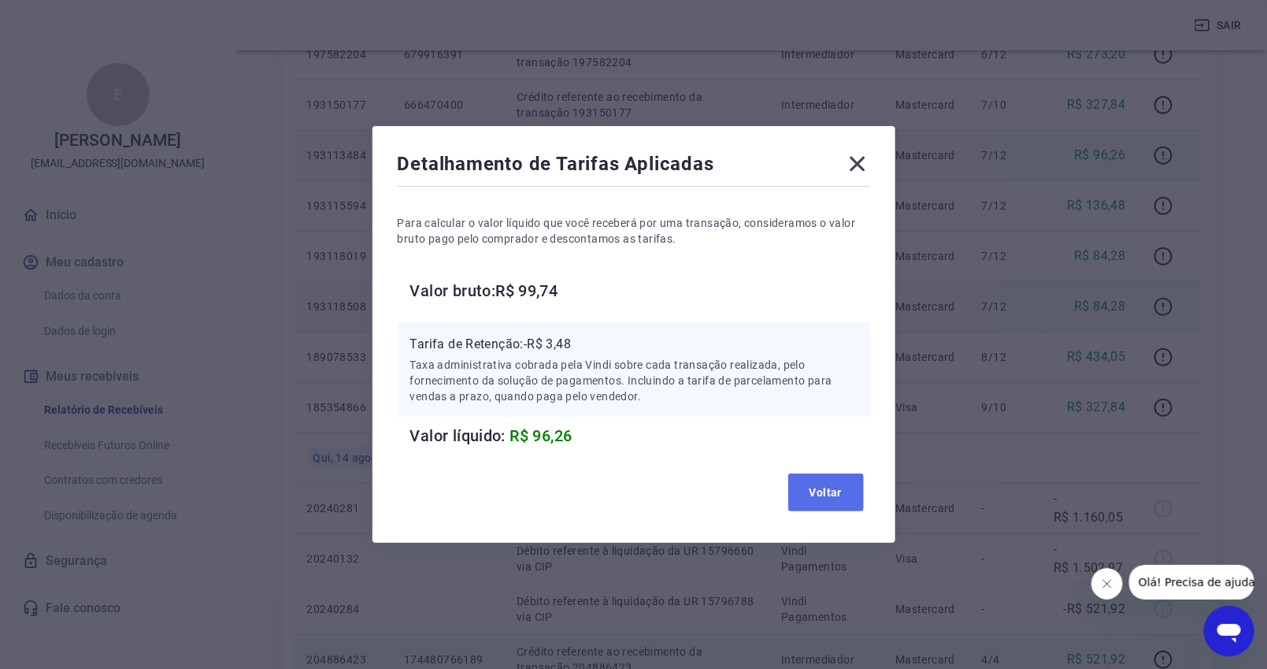
click at [846, 484] on button "Voltar" at bounding box center [826, 492] width 76 height 38
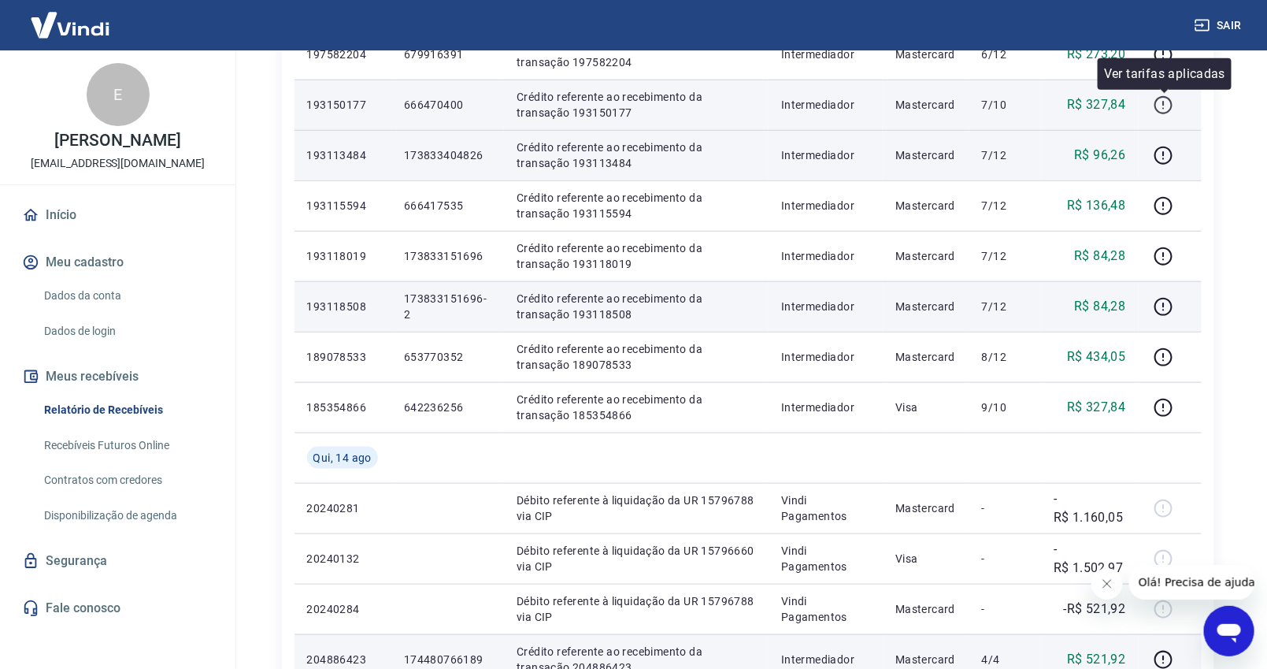
click at [1163, 102] on icon "button" at bounding box center [1164, 105] width 20 height 20
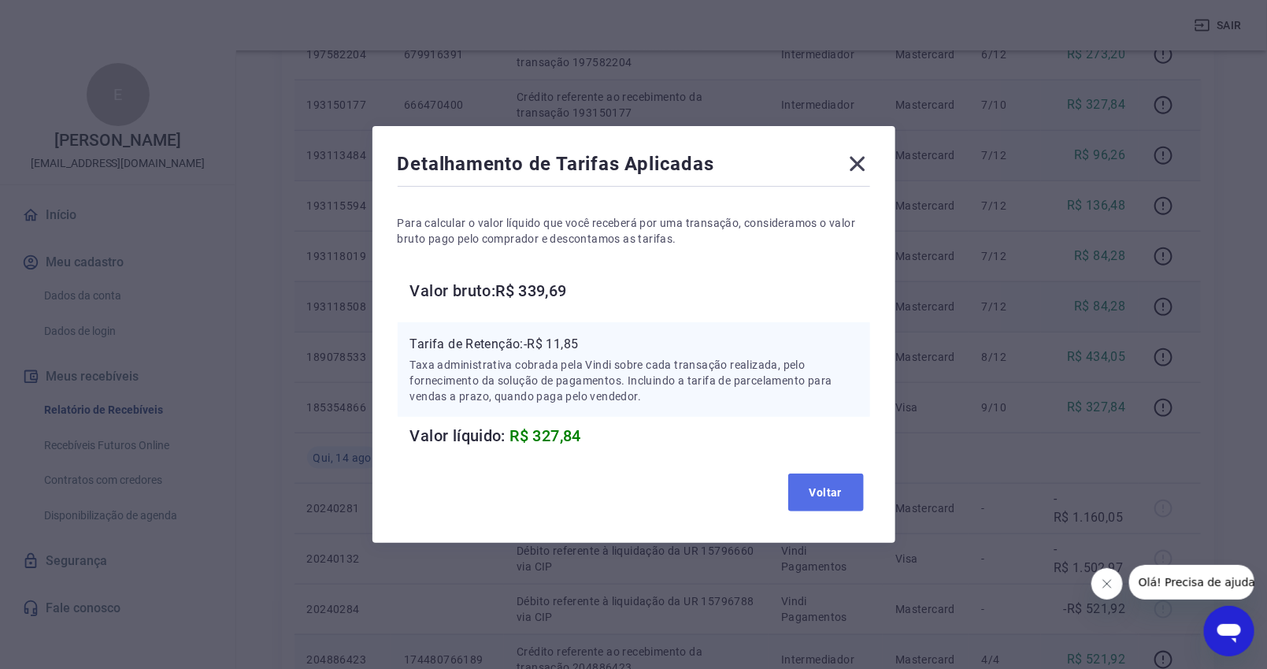
click at [840, 495] on button "Voltar" at bounding box center [826, 492] width 76 height 38
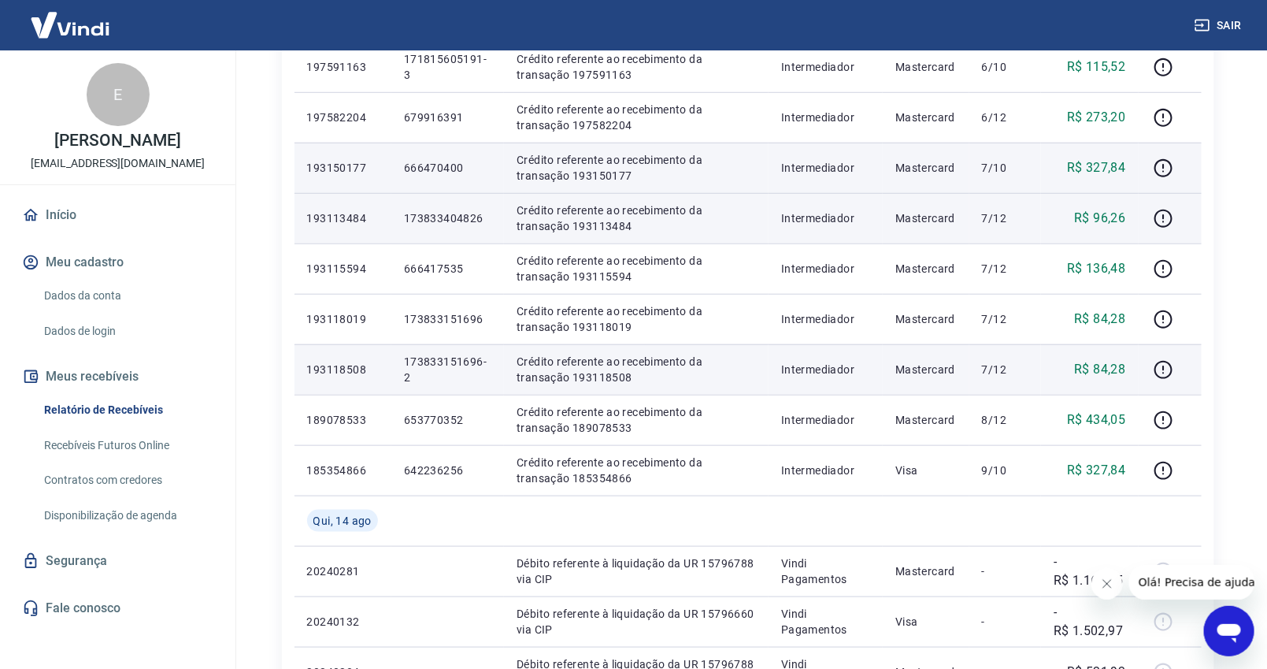
scroll to position [407, 0]
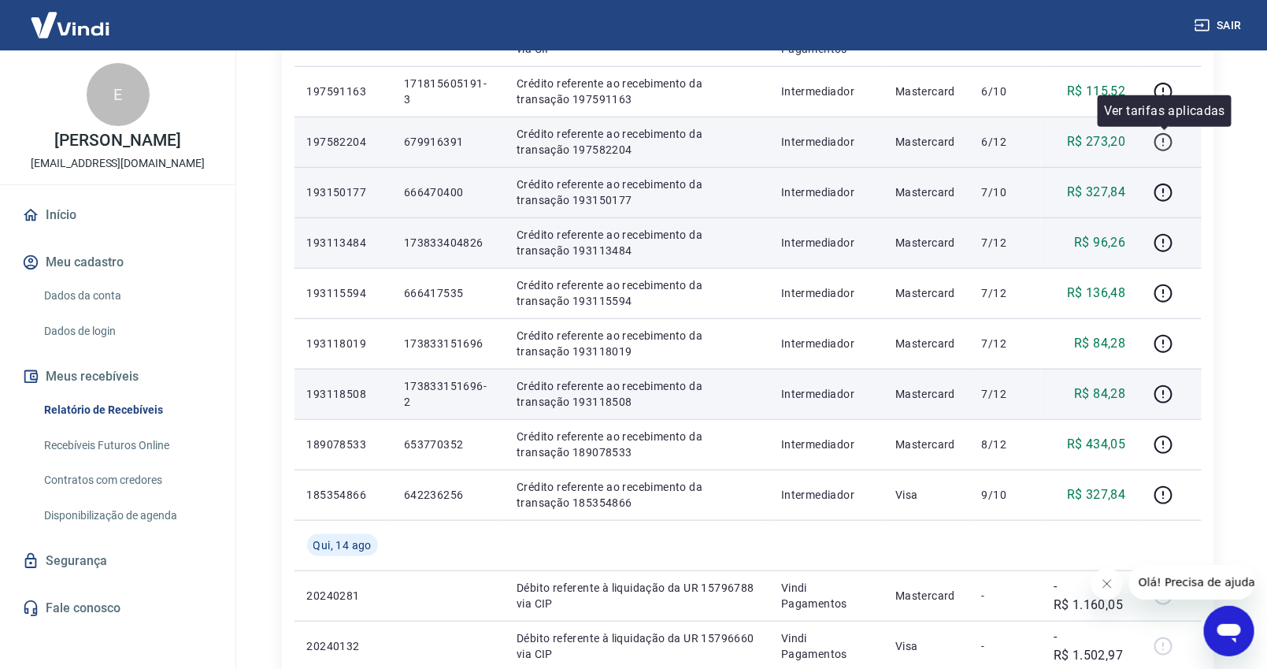
click at [1161, 143] on icon "button" at bounding box center [1164, 142] width 20 height 20
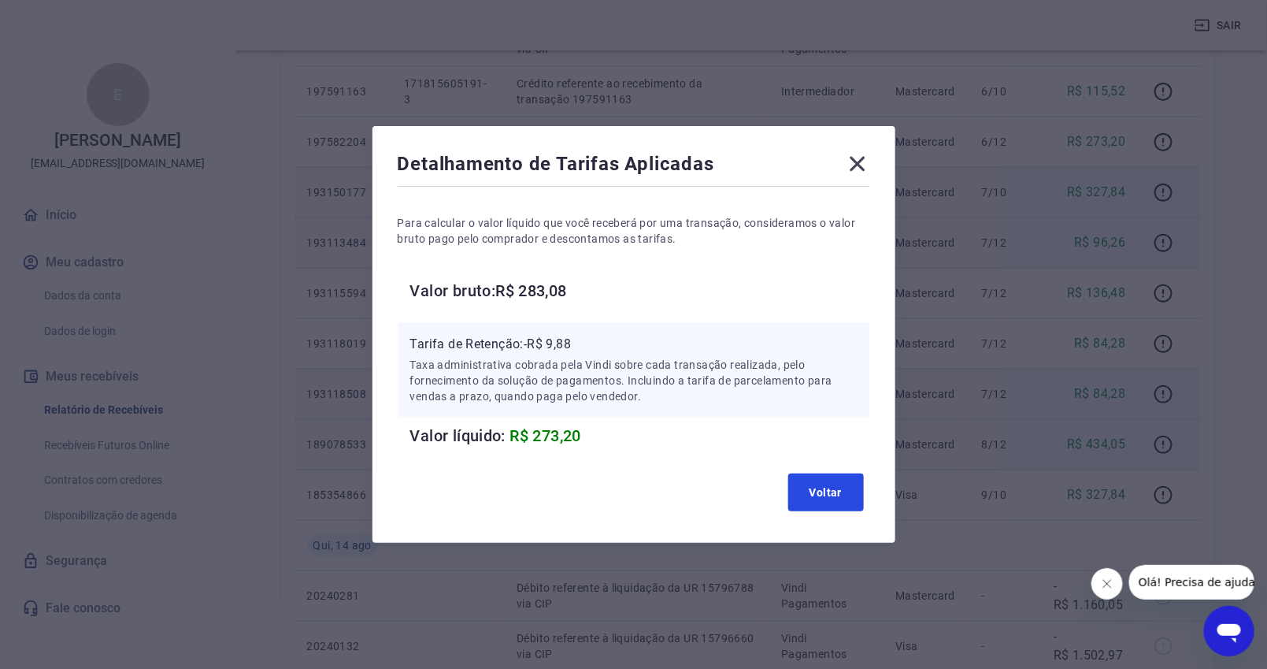
drag, startPoint x: 827, startPoint y: 492, endPoint x: 926, endPoint y: 418, distance: 123.2
click at [827, 492] on button "Voltar" at bounding box center [826, 492] width 76 height 38
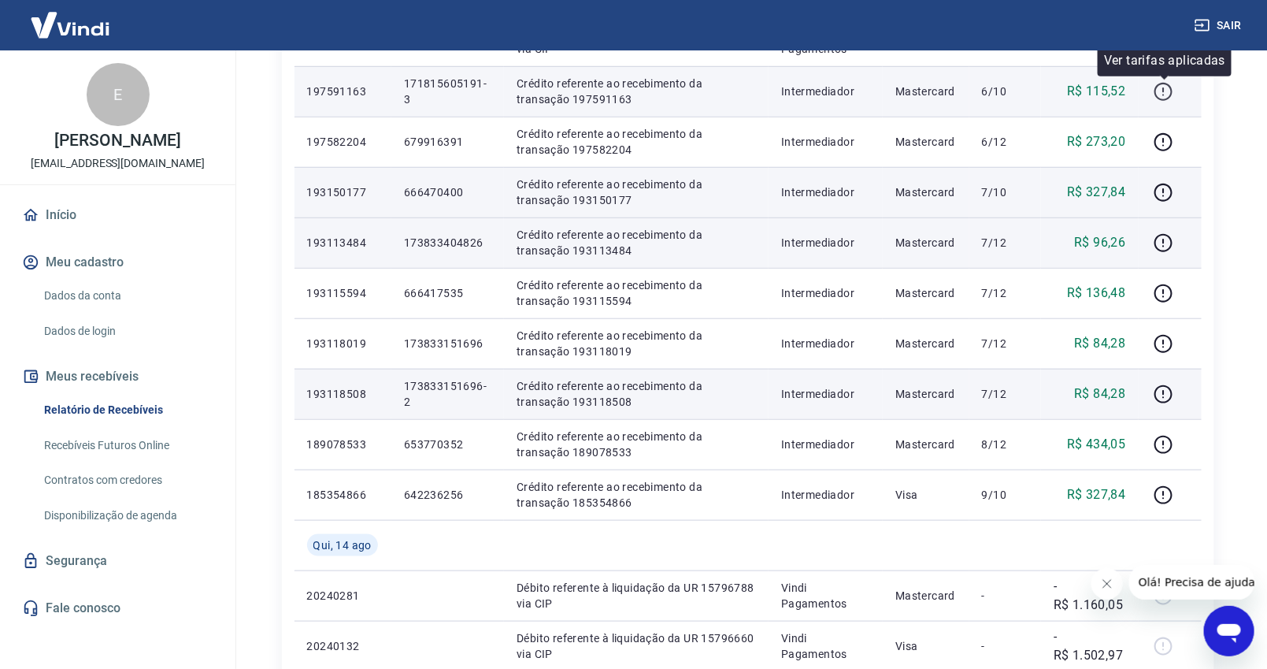
click at [1176, 89] on button "button" at bounding box center [1164, 91] width 25 height 25
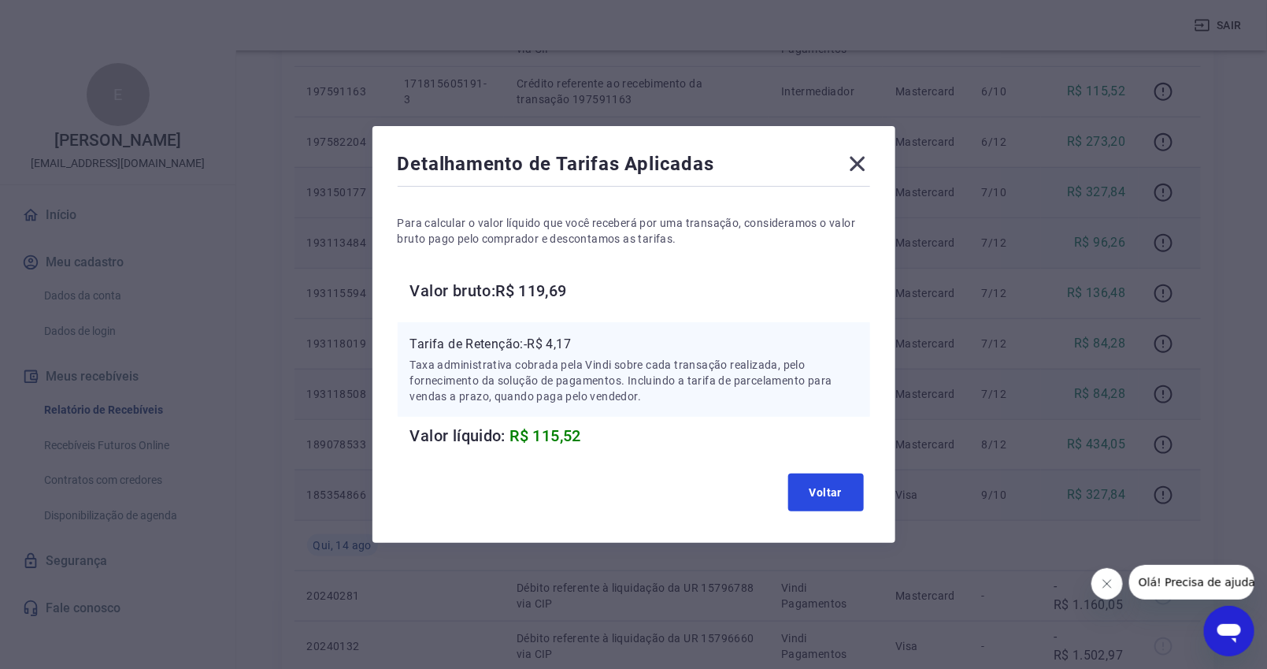
drag, startPoint x: 845, startPoint y: 490, endPoint x: 853, endPoint y: 485, distance: 9.2
click at [845, 489] on button "Voltar" at bounding box center [826, 492] width 76 height 38
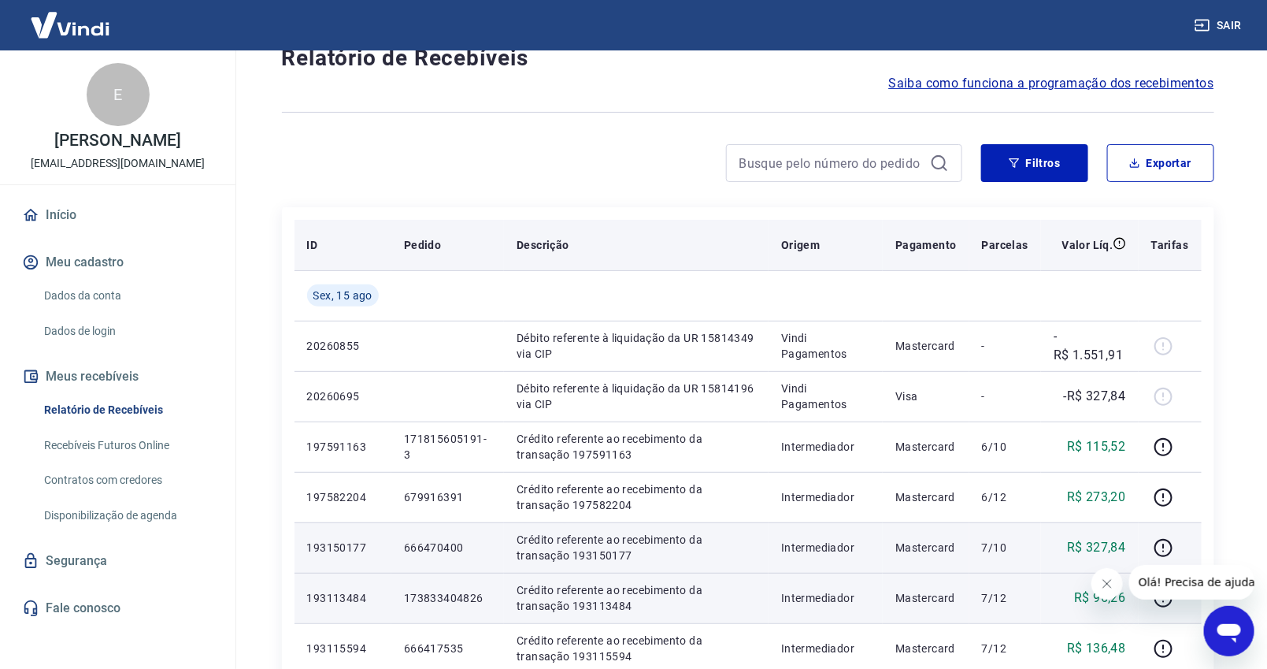
scroll to position [0, 0]
